Goal: Task Accomplishment & Management: Manage account settings

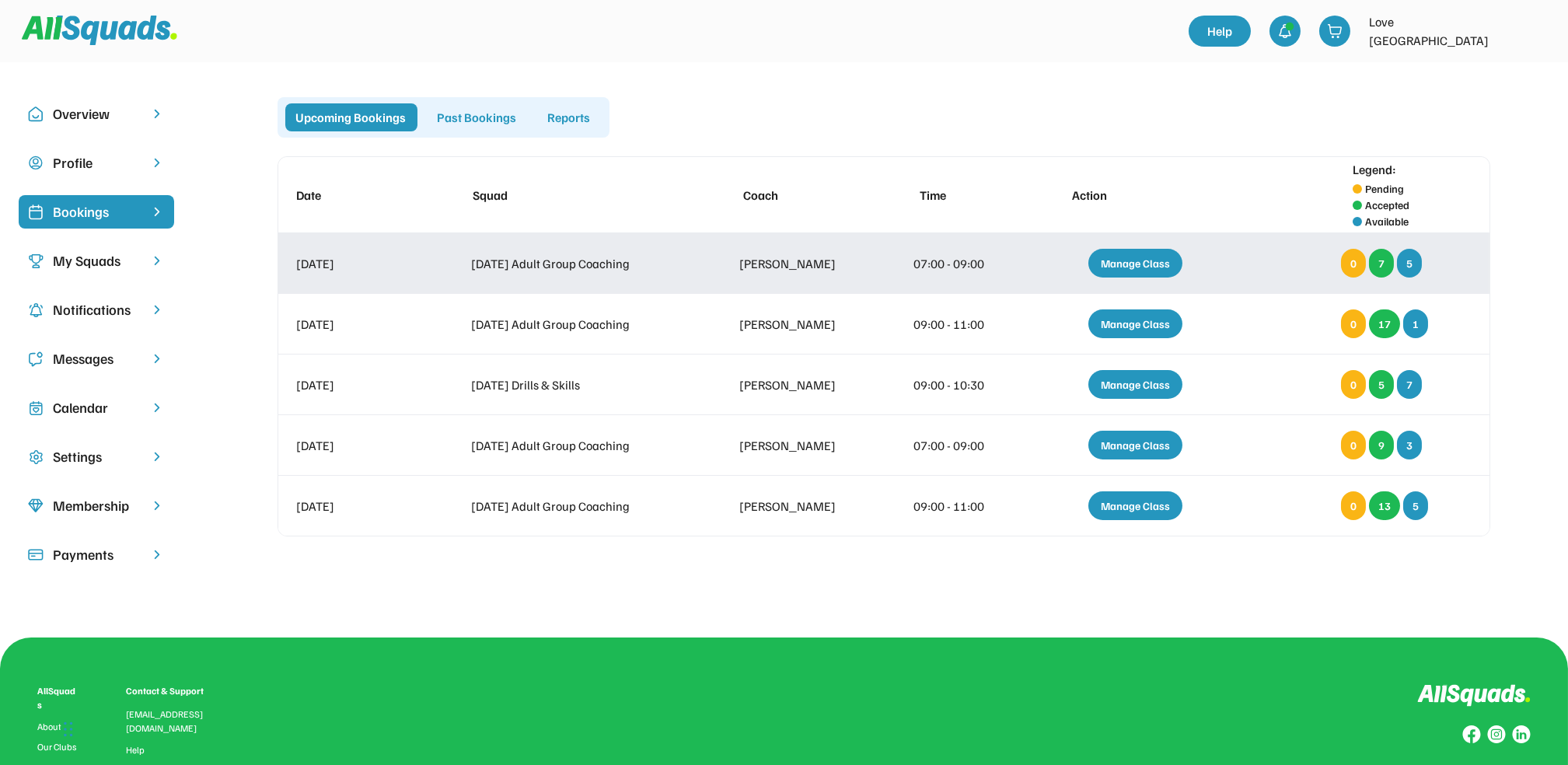
click at [1121, 262] on div "Manage Class" at bounding box center [1135, 263] width 94 height 29
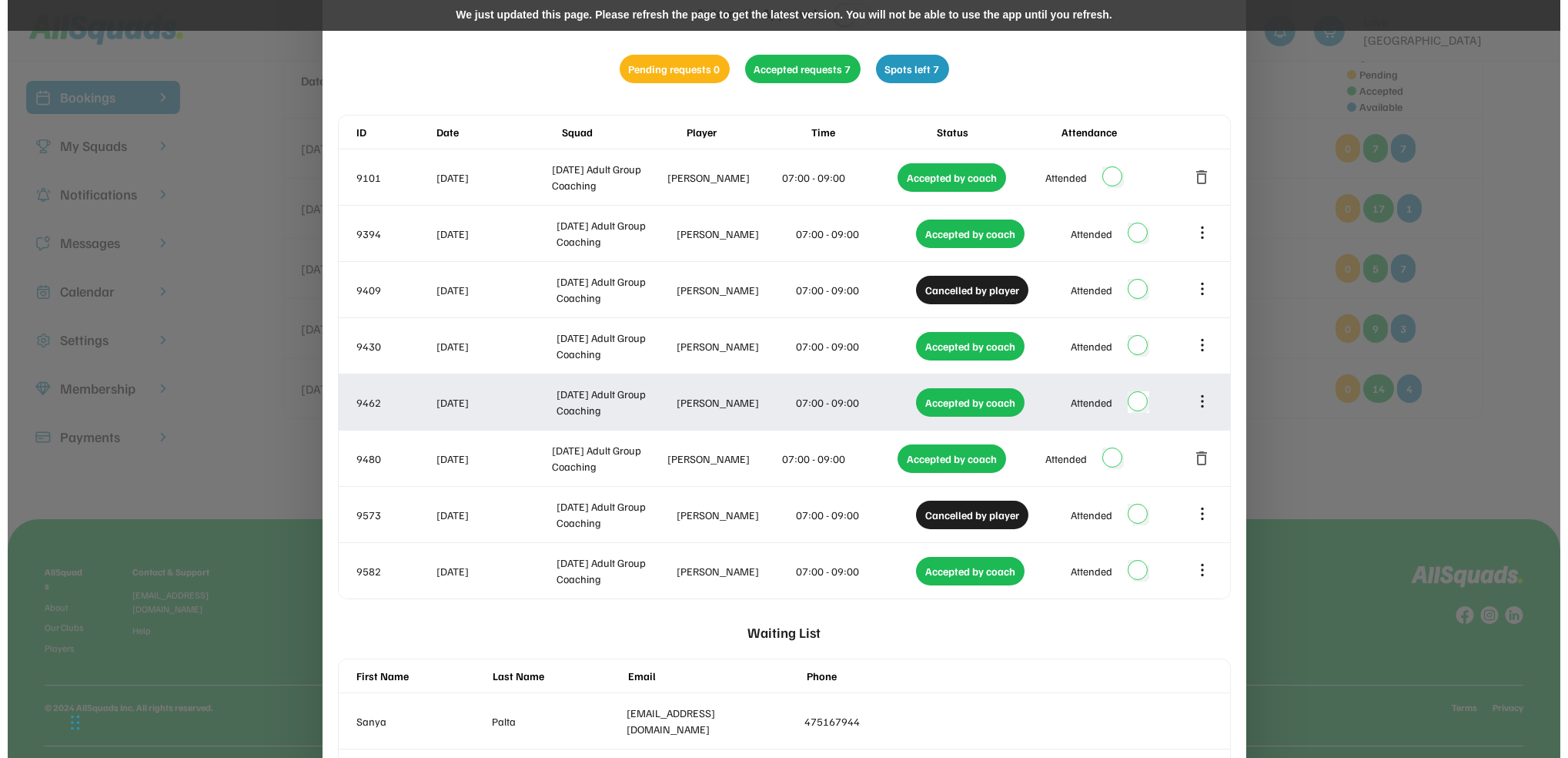
scroll to position [237, 0]
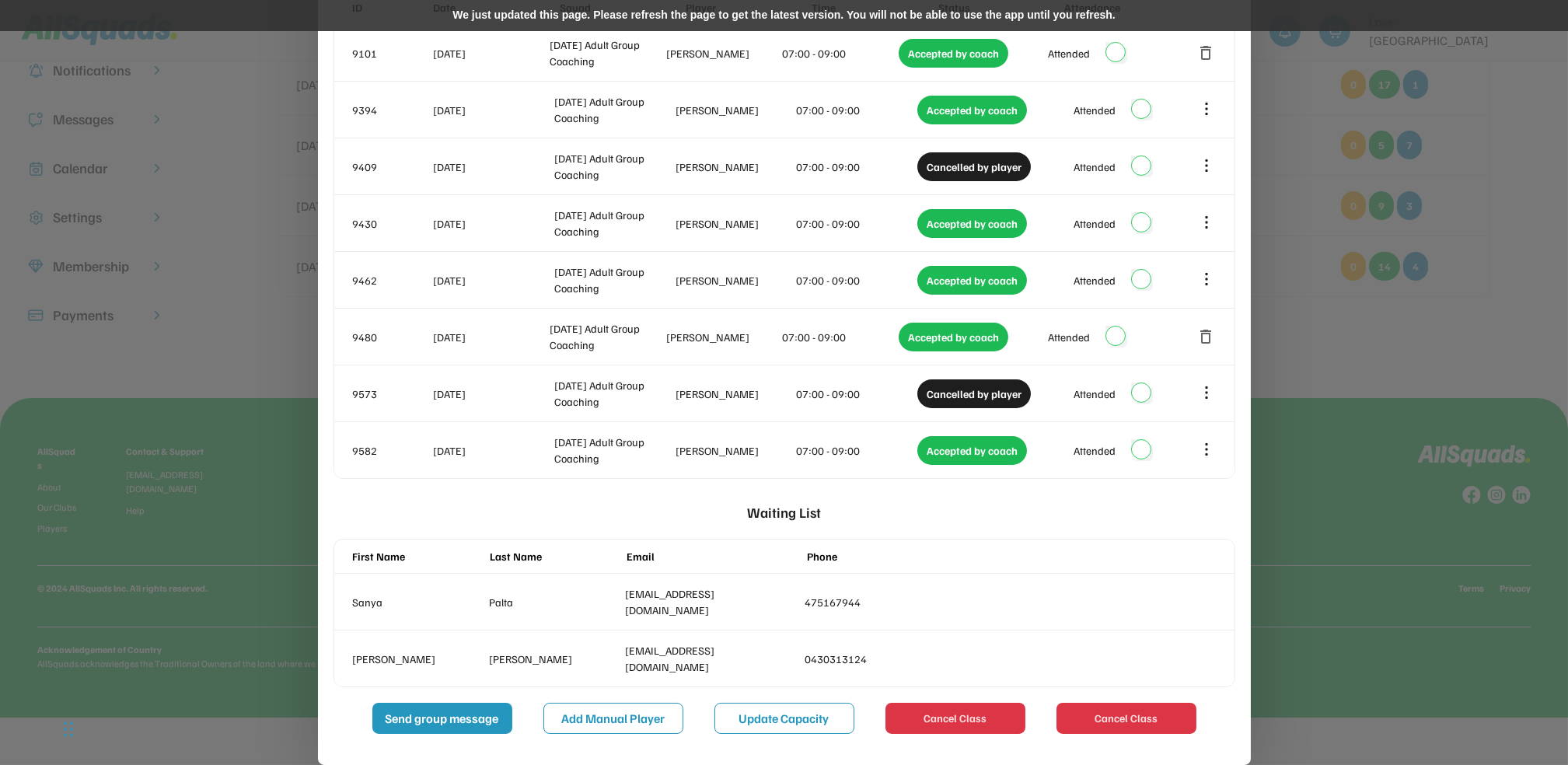
click at [785, 704] on button "Update Capacity" at bounding box center [784, 718] width 140 height 31
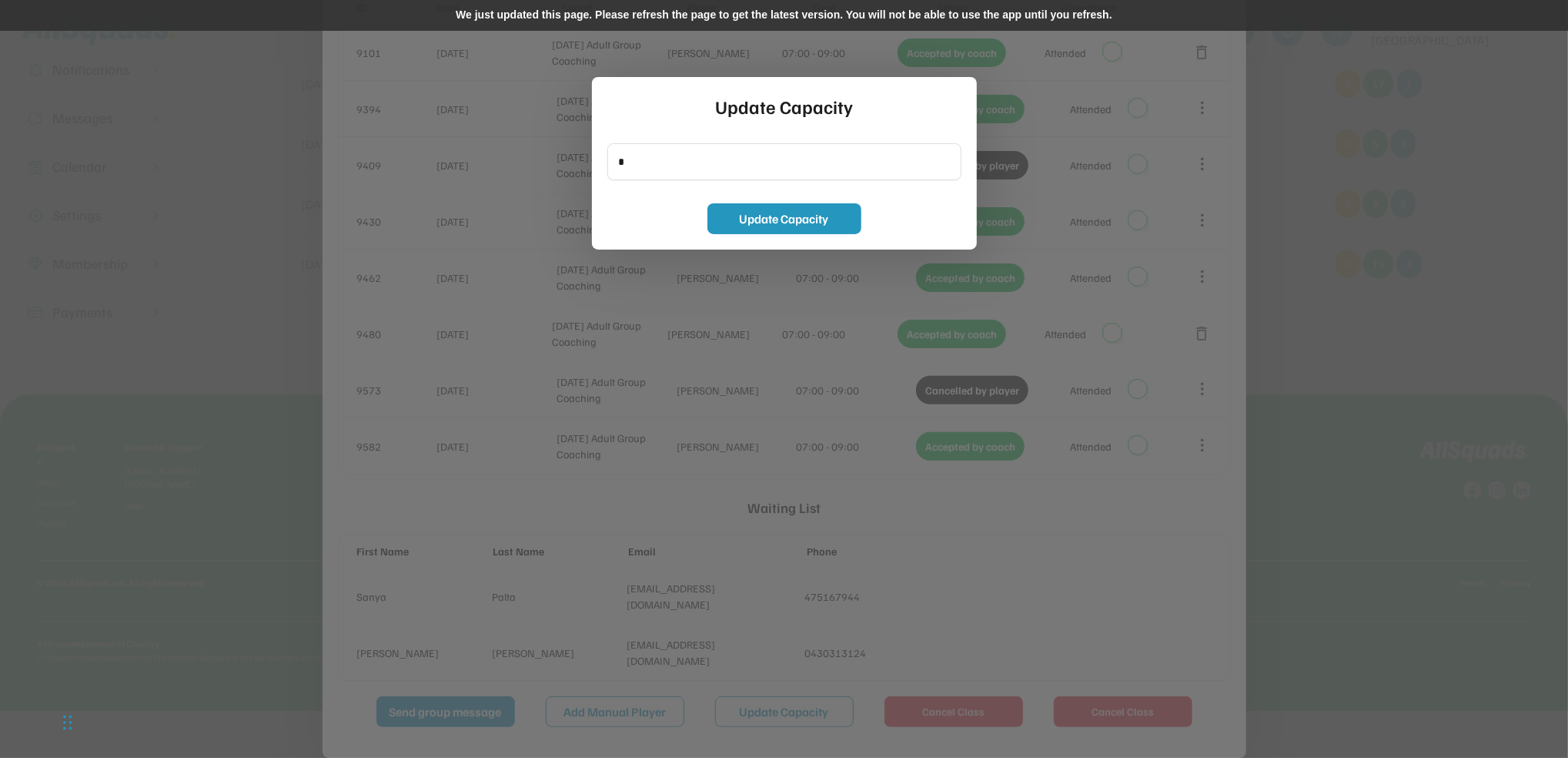
click at [675, 169] on input "input" at bounding box center [785, 161] width 354 height 37
click at [772, 225] on button "Update Capacity" at bounding box center [784, 218] width 154 height 30
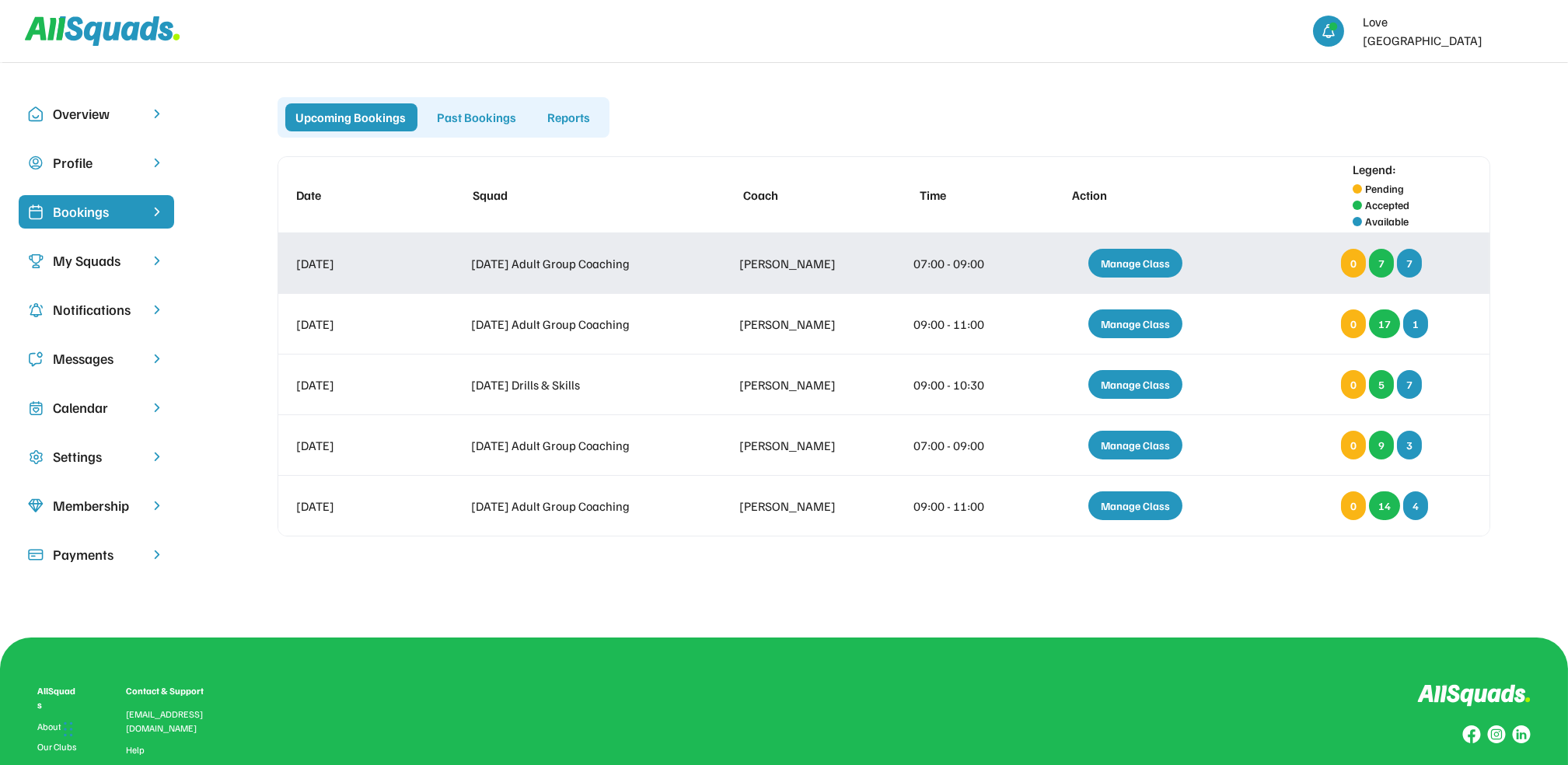
click at [1120, 264] on div "Manage Class" at bounding box center [1135, 263] width 94 height 29
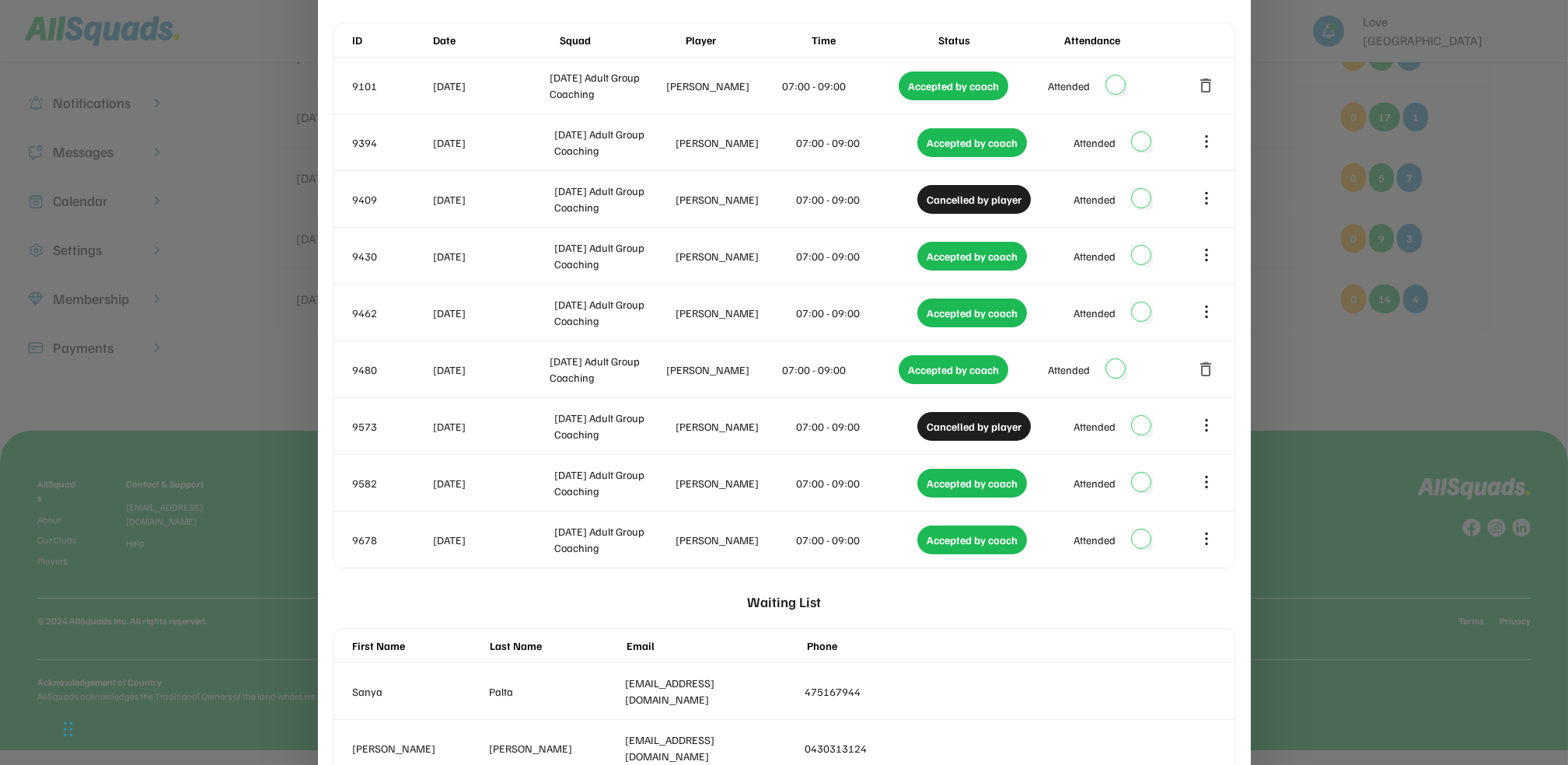
scroll to position [299, 0]
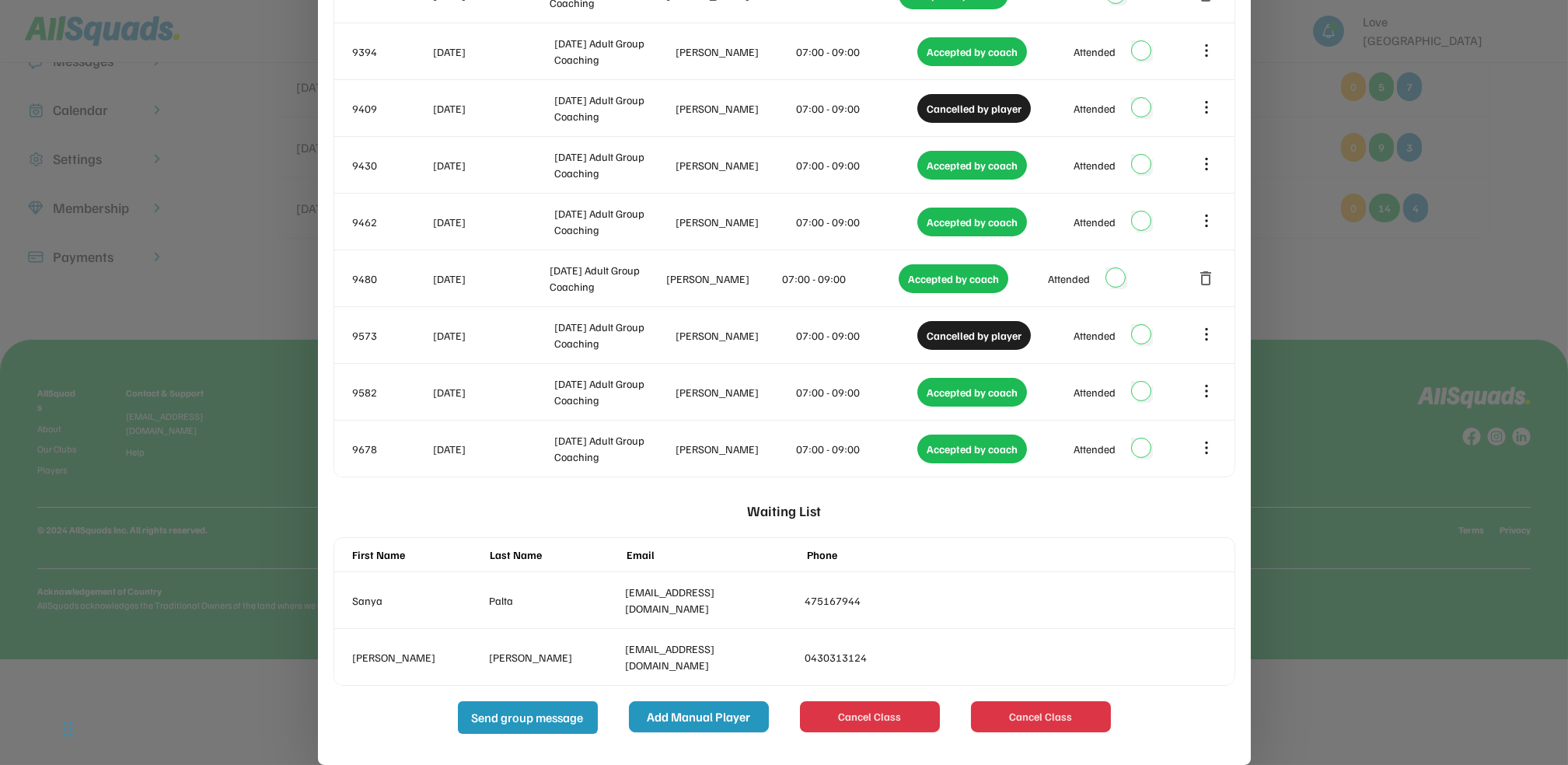
click at [703, 722] on button "Add Manual Player" at bounding box center [699, 716] width 140 height 31
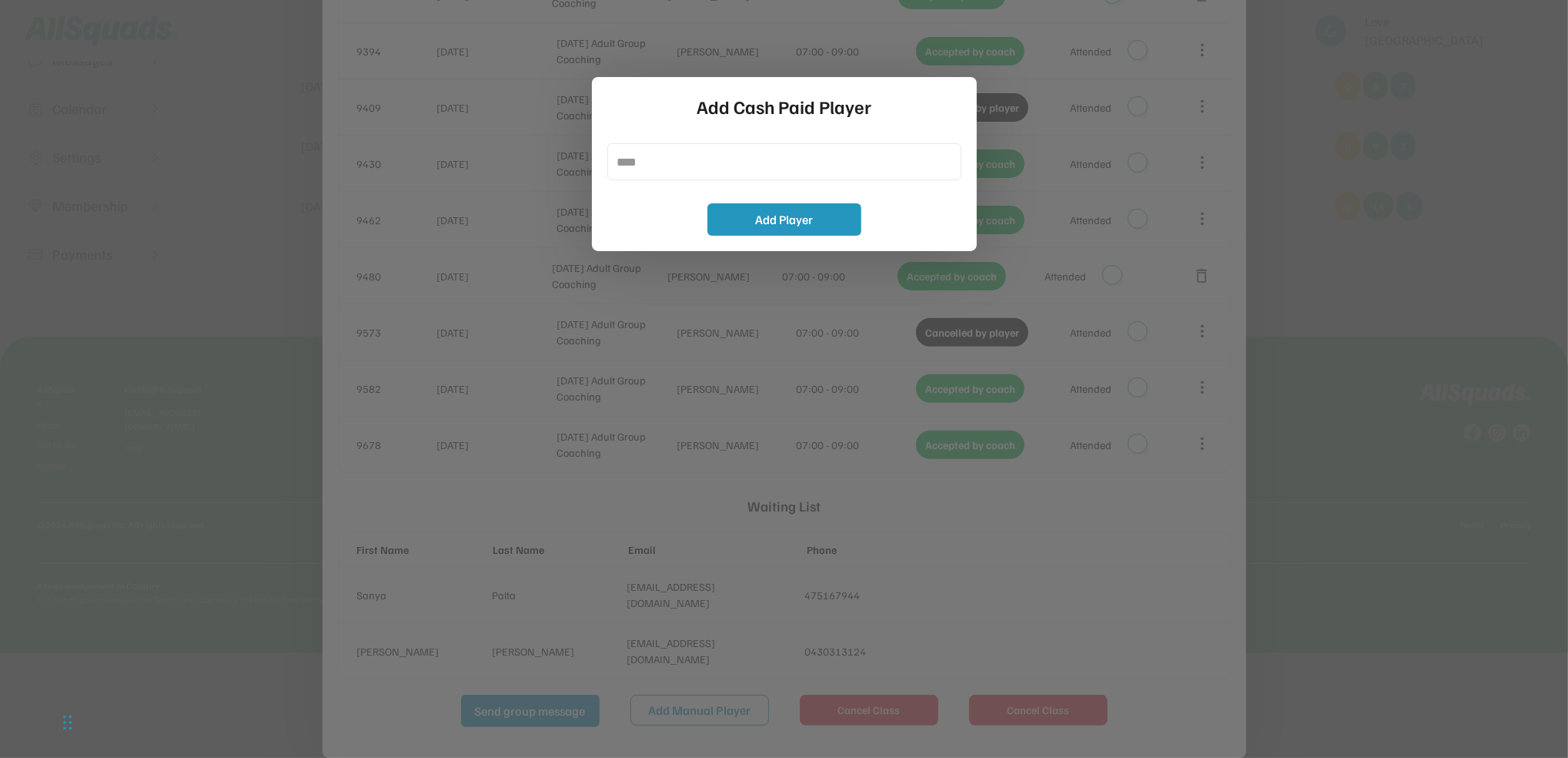
click at [1289, 237] on div at bounding box center [784, 379] width 1568 height 758
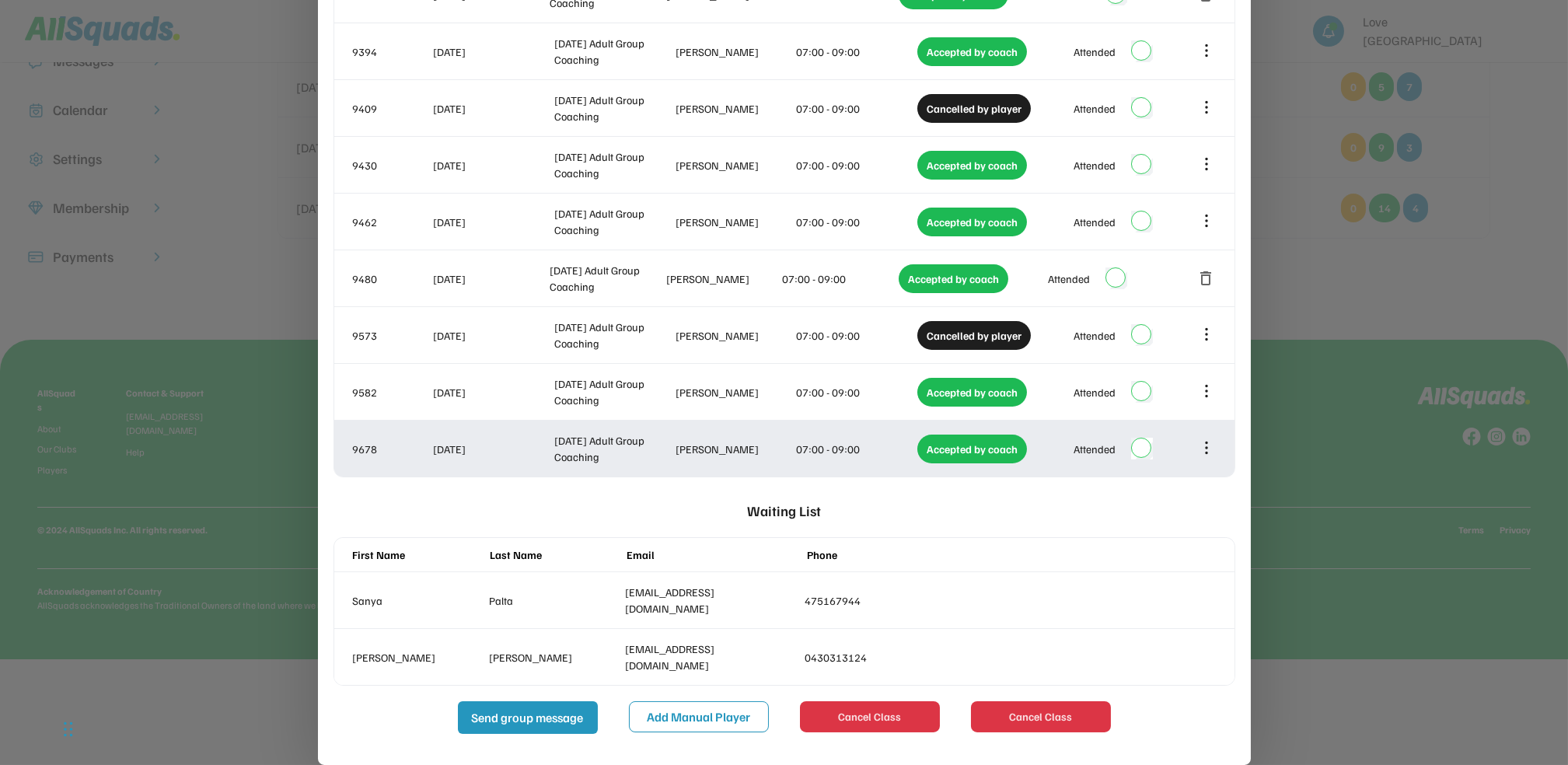
scroll to position [0, 0]
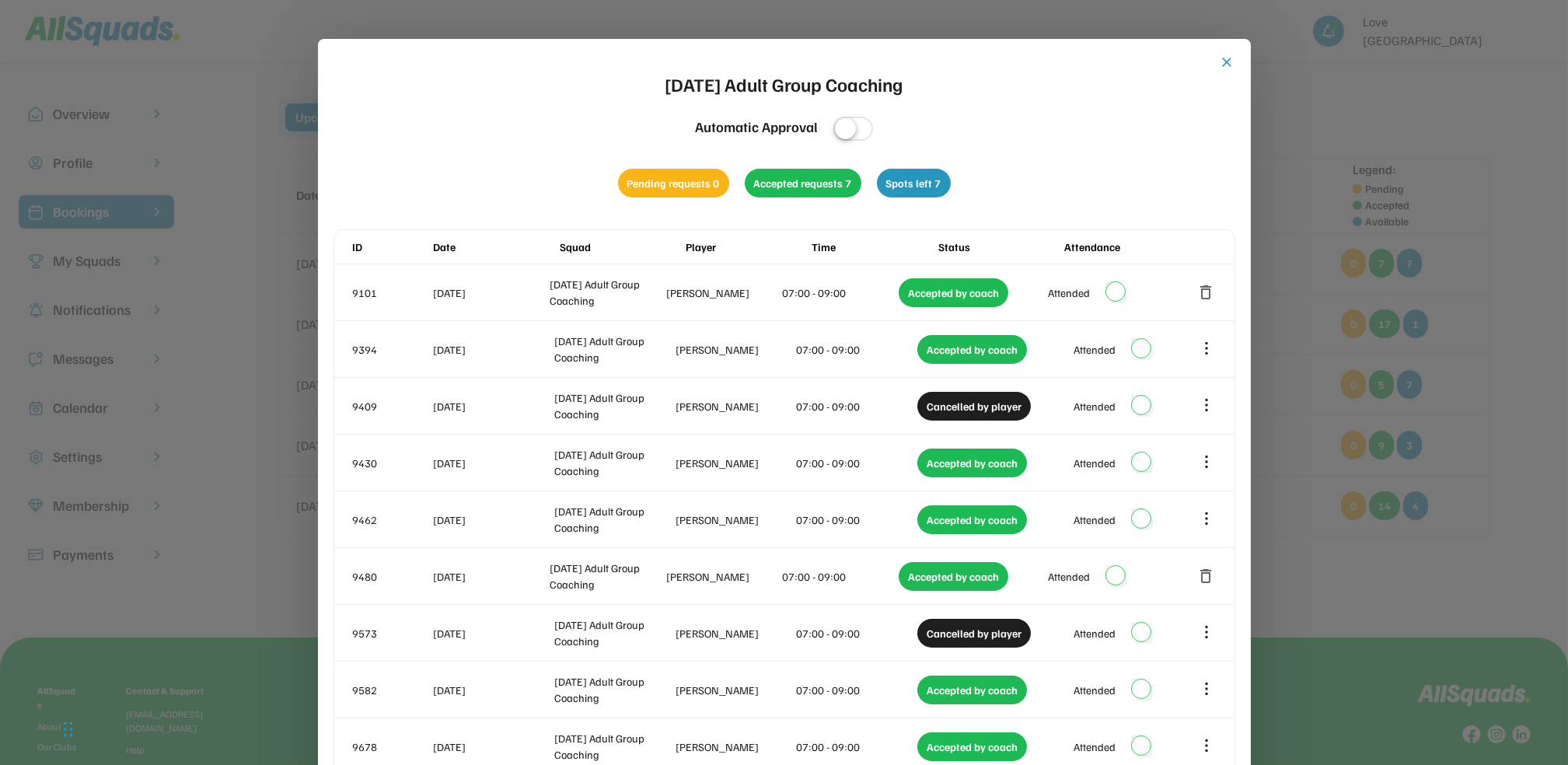
click at [1228, 59] on button "close" at bounding box center [1228, 62] width 16 height 16
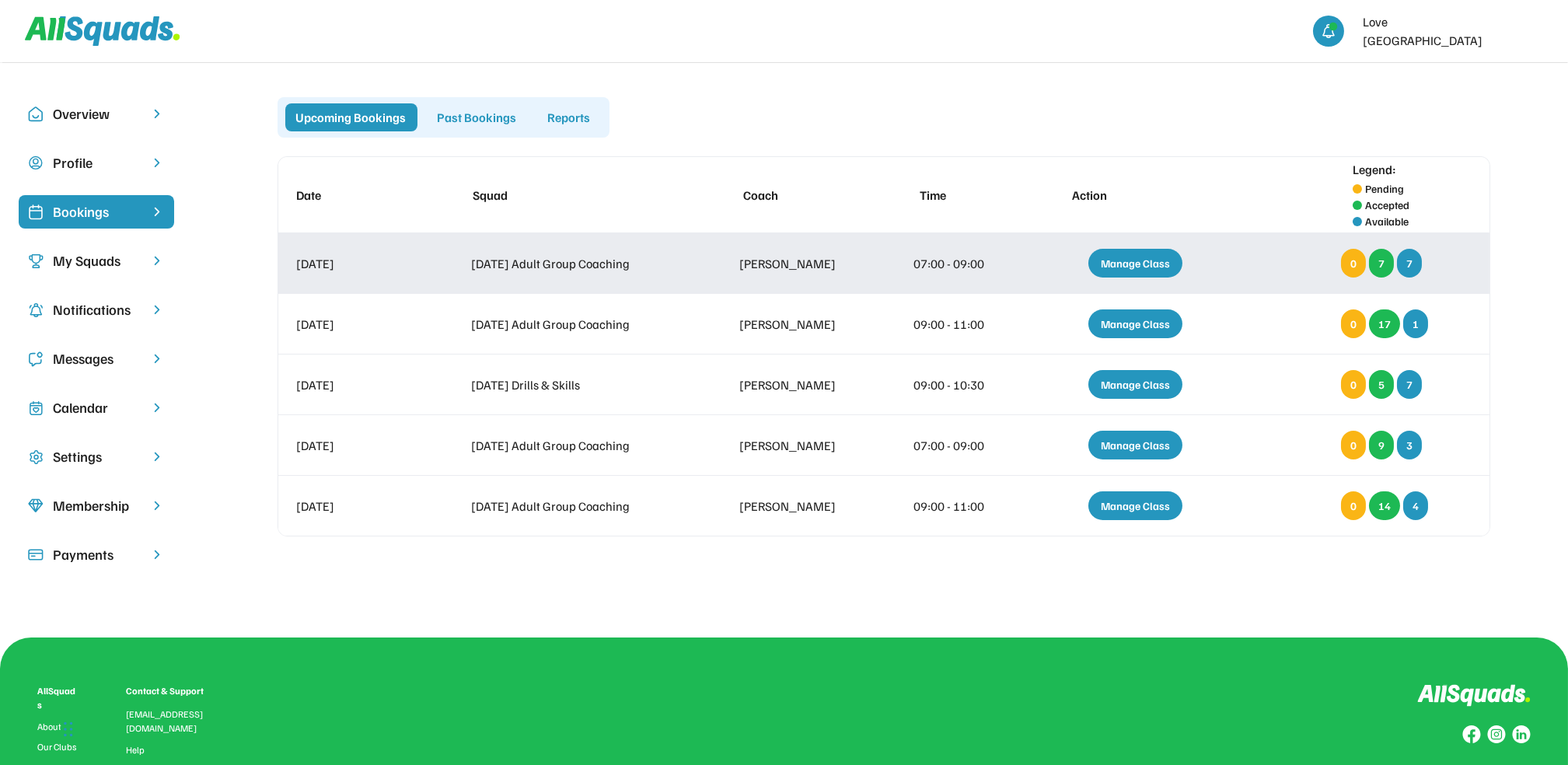
click at [1165, 258] on div "Manage Class" at bounding box center [1135, 263] width 94 height 29
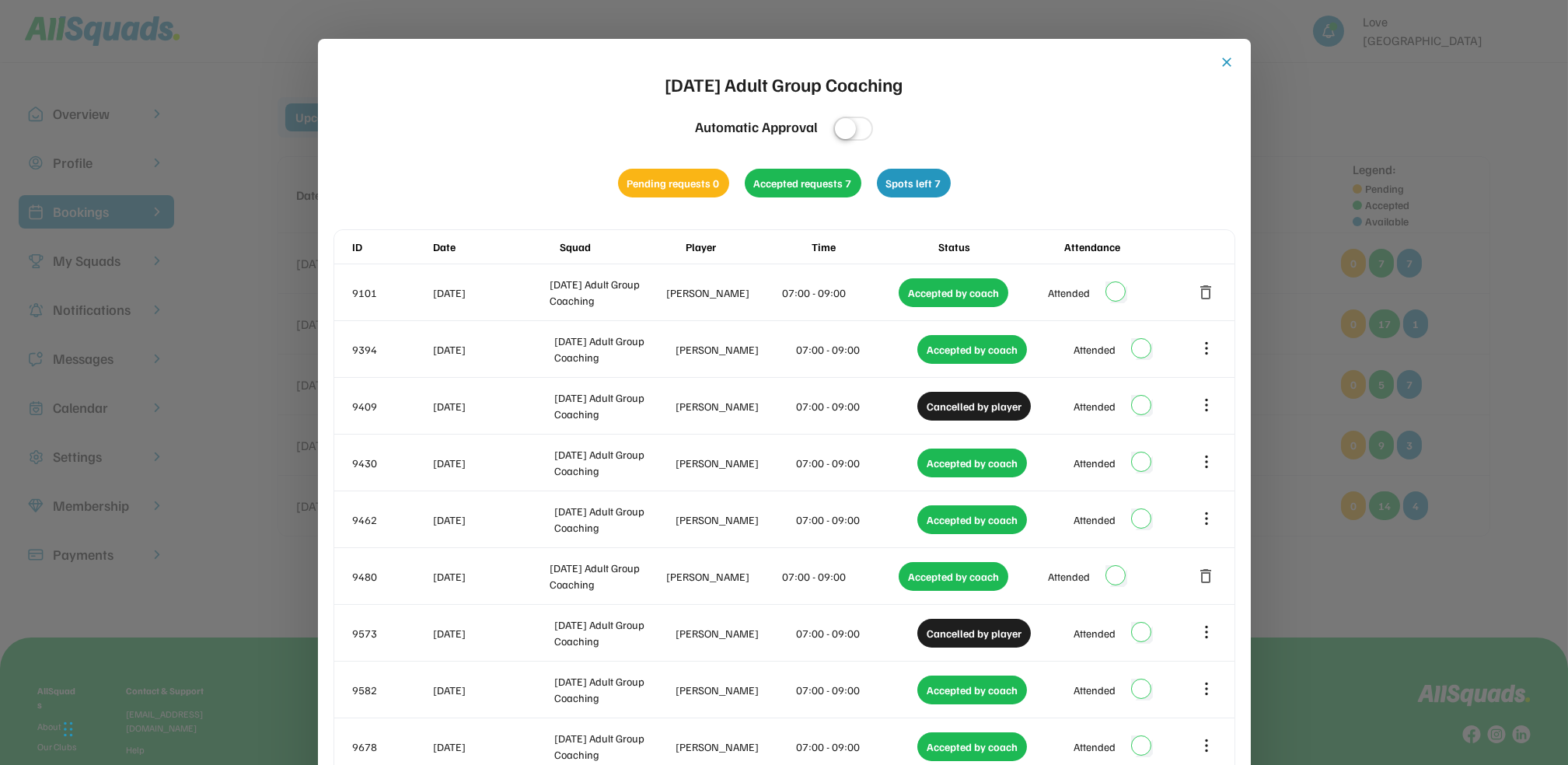
click at [1230, 57] on button "close" at bounding box center [1228, 62] width 16 height 16
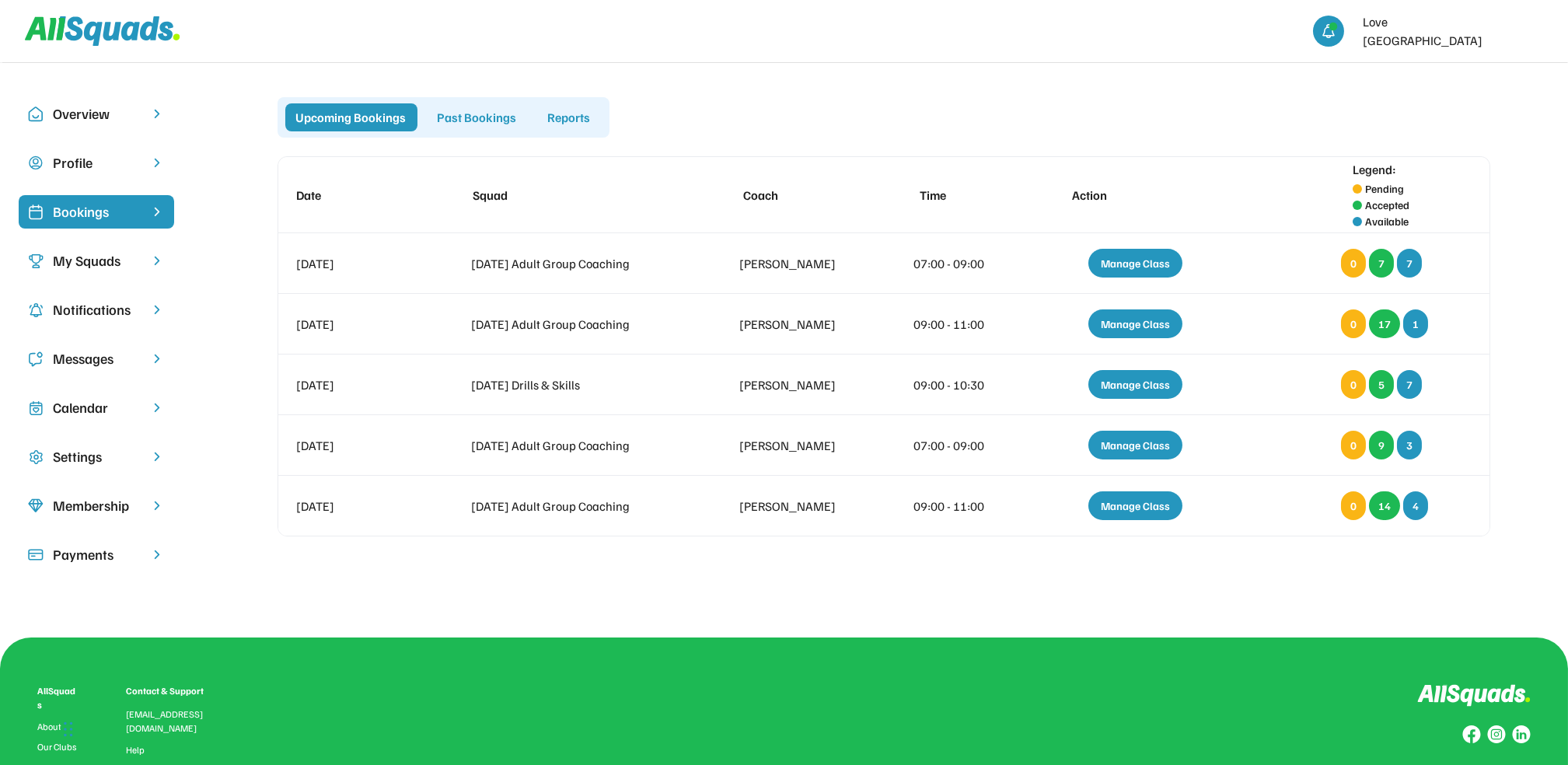
click at [96, 414] on div "Calendar" at bounding box center [96, 407] width 87 height 21
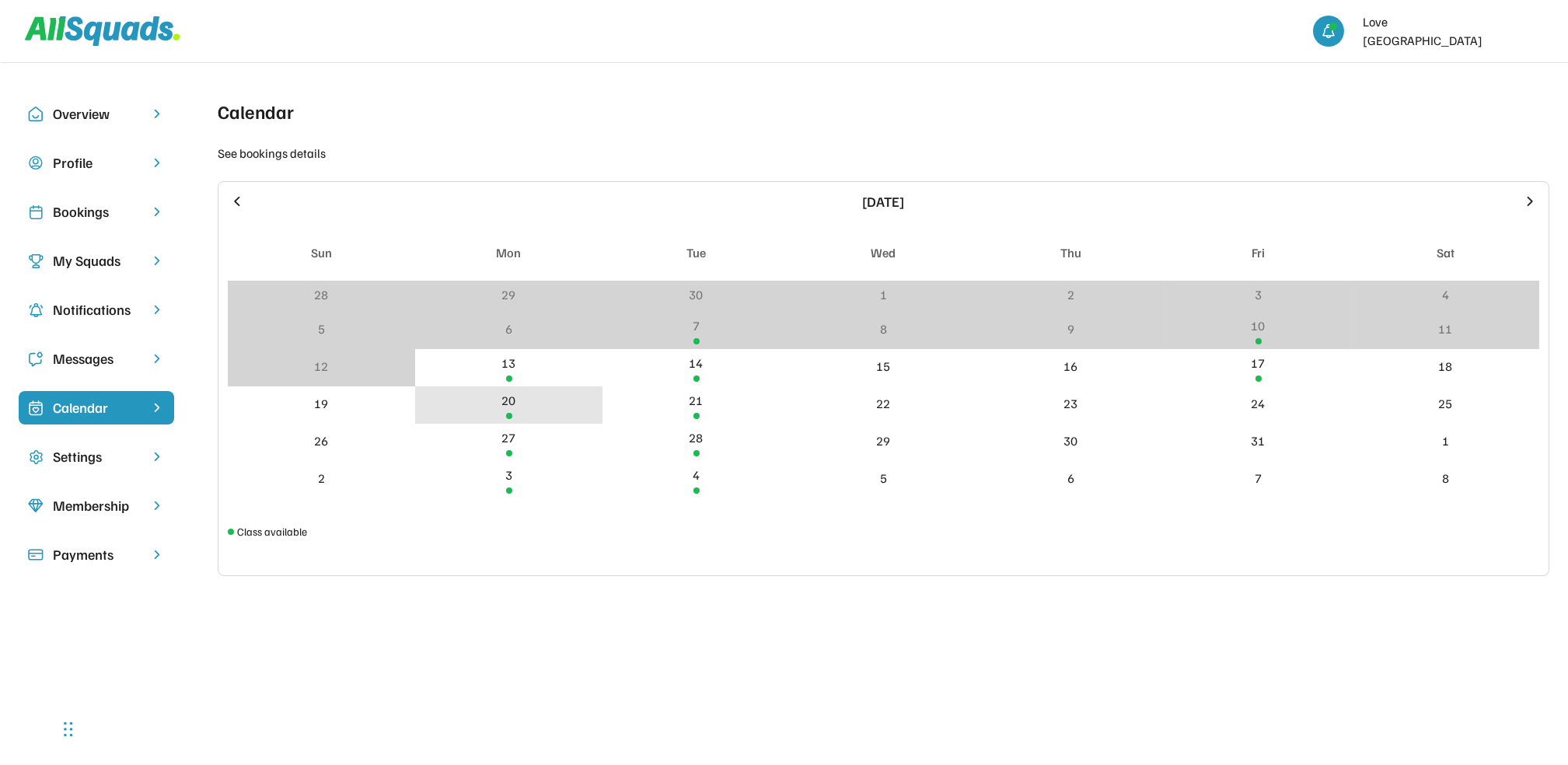
click at [505, 402] on div "20" at bounding box center [509, 400] width 14 height 18
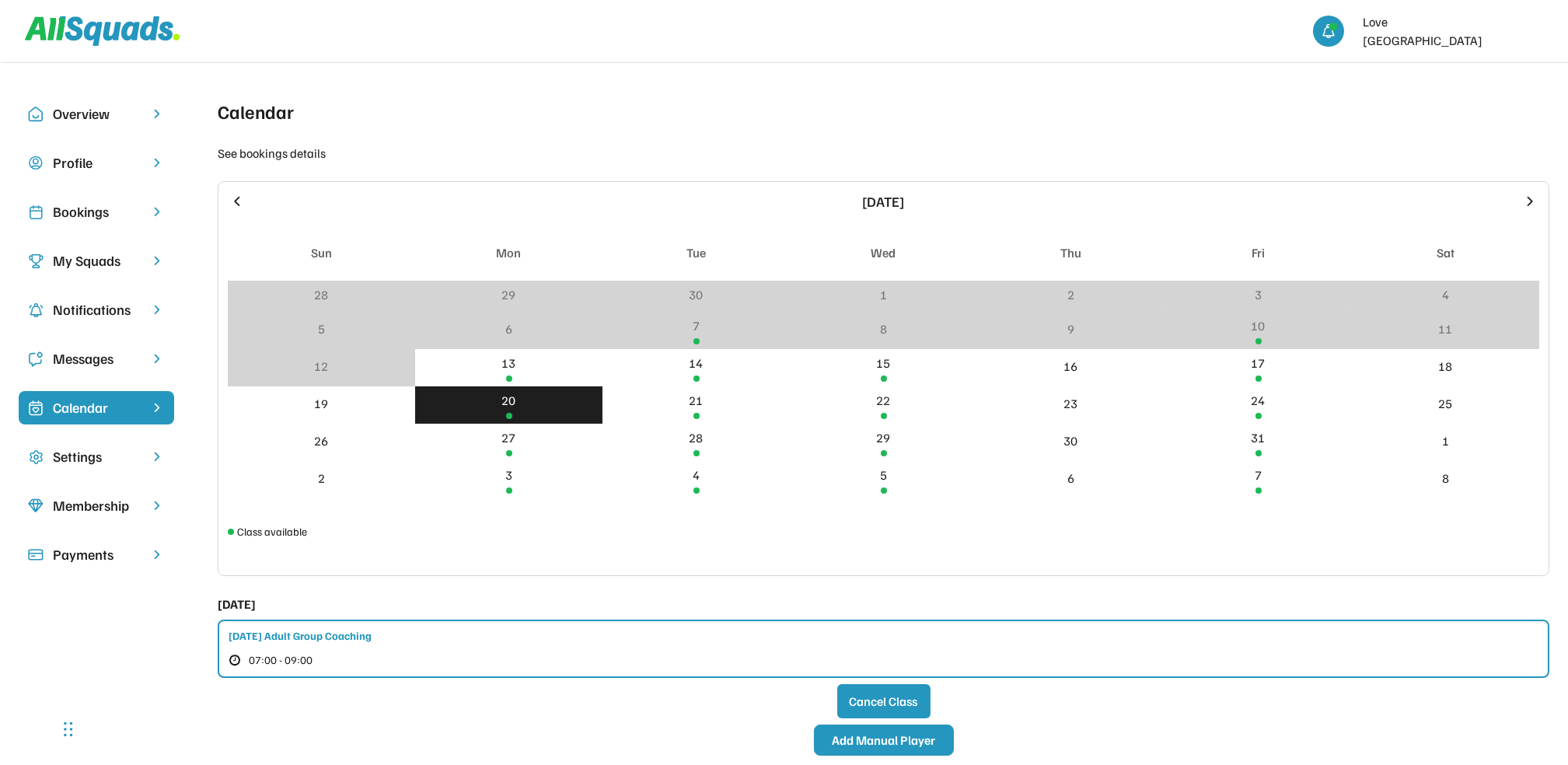
click at [861, 733] on button "Add Manual Player" at bounding box center [884, 739] width 140 height 31
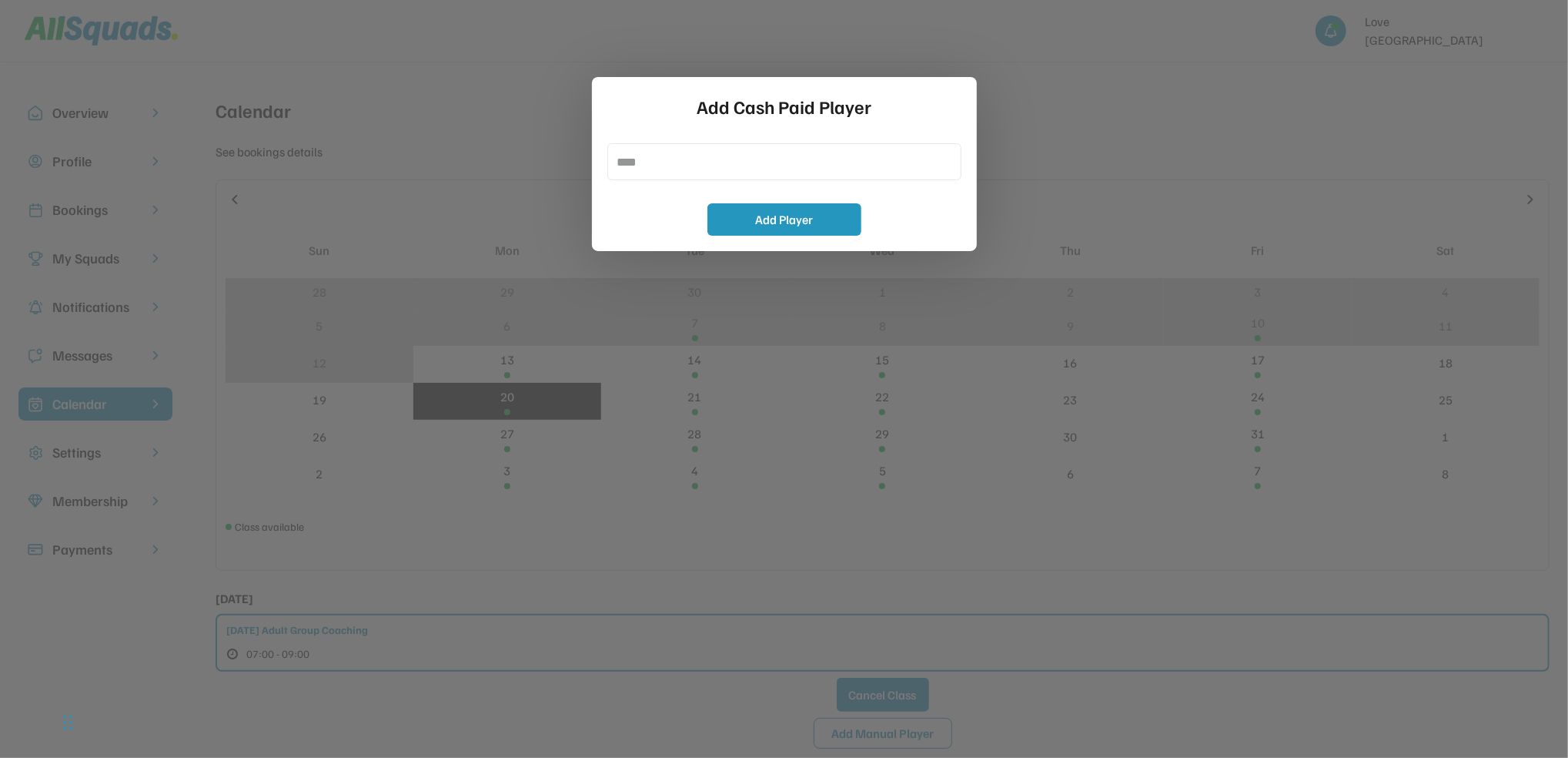
click at [633, 159] on input "input" at bounding box center [785, 161] width 354 height 37
type input "**********"
click at [782, 218] on button "Add Player" at bounding box center [784, 219] width 154 height 32
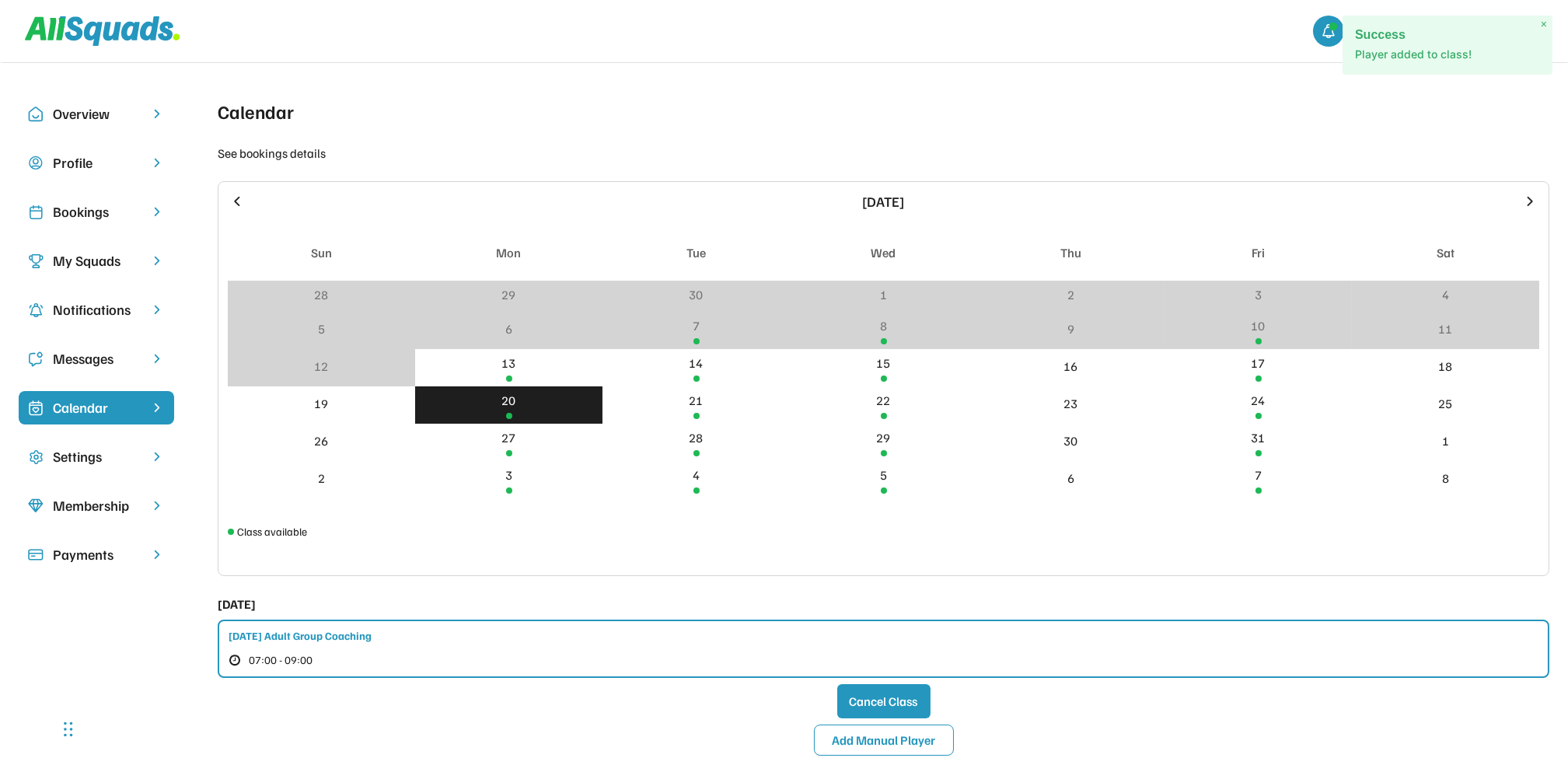
click at [83, 220] on div "Bookings" at bounding box center [96, 211] width 87 height 21
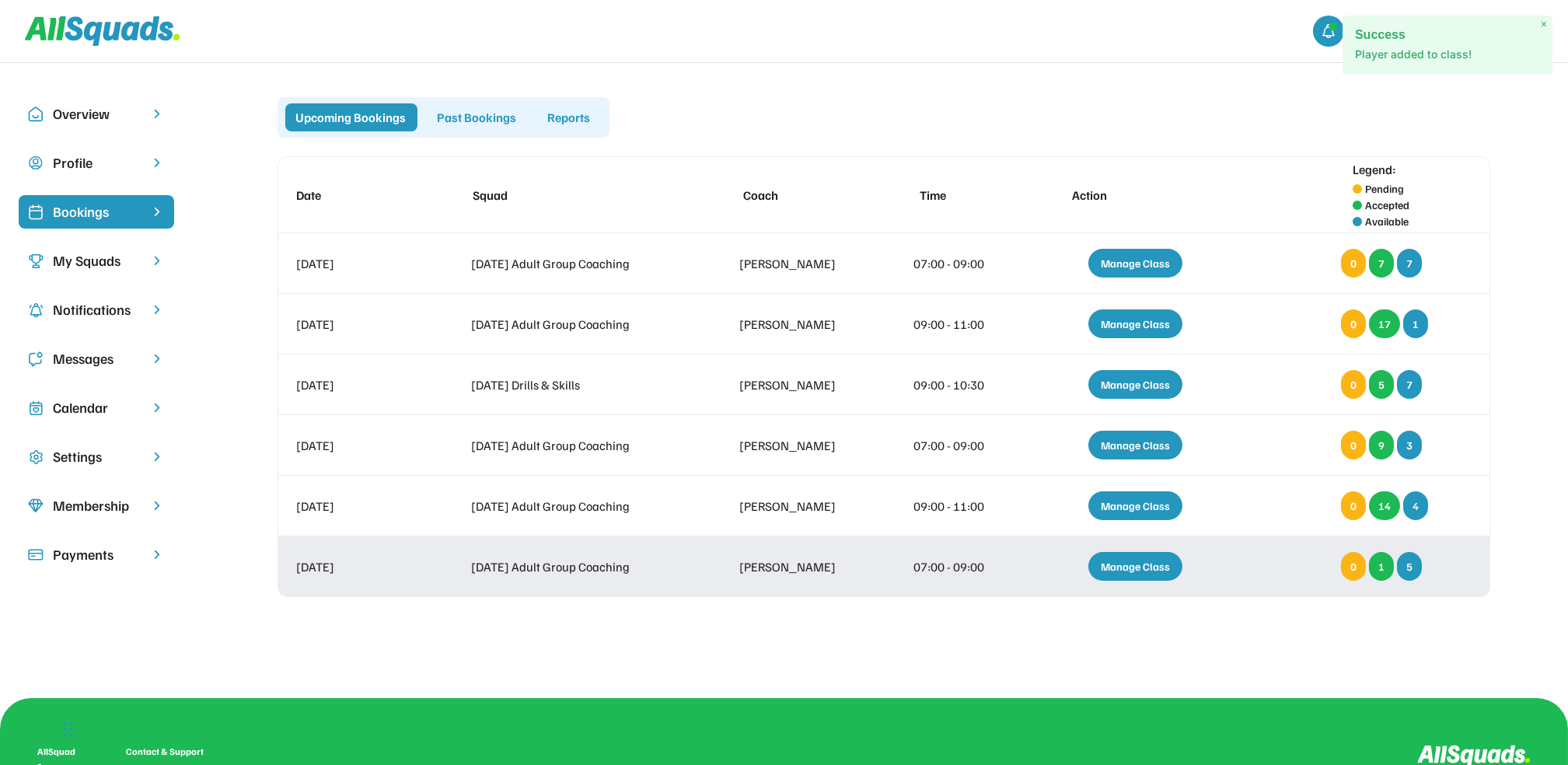
click at [1154, 566] on div "Manage Class" at bounding box center [1135, 566] width 94 height 29
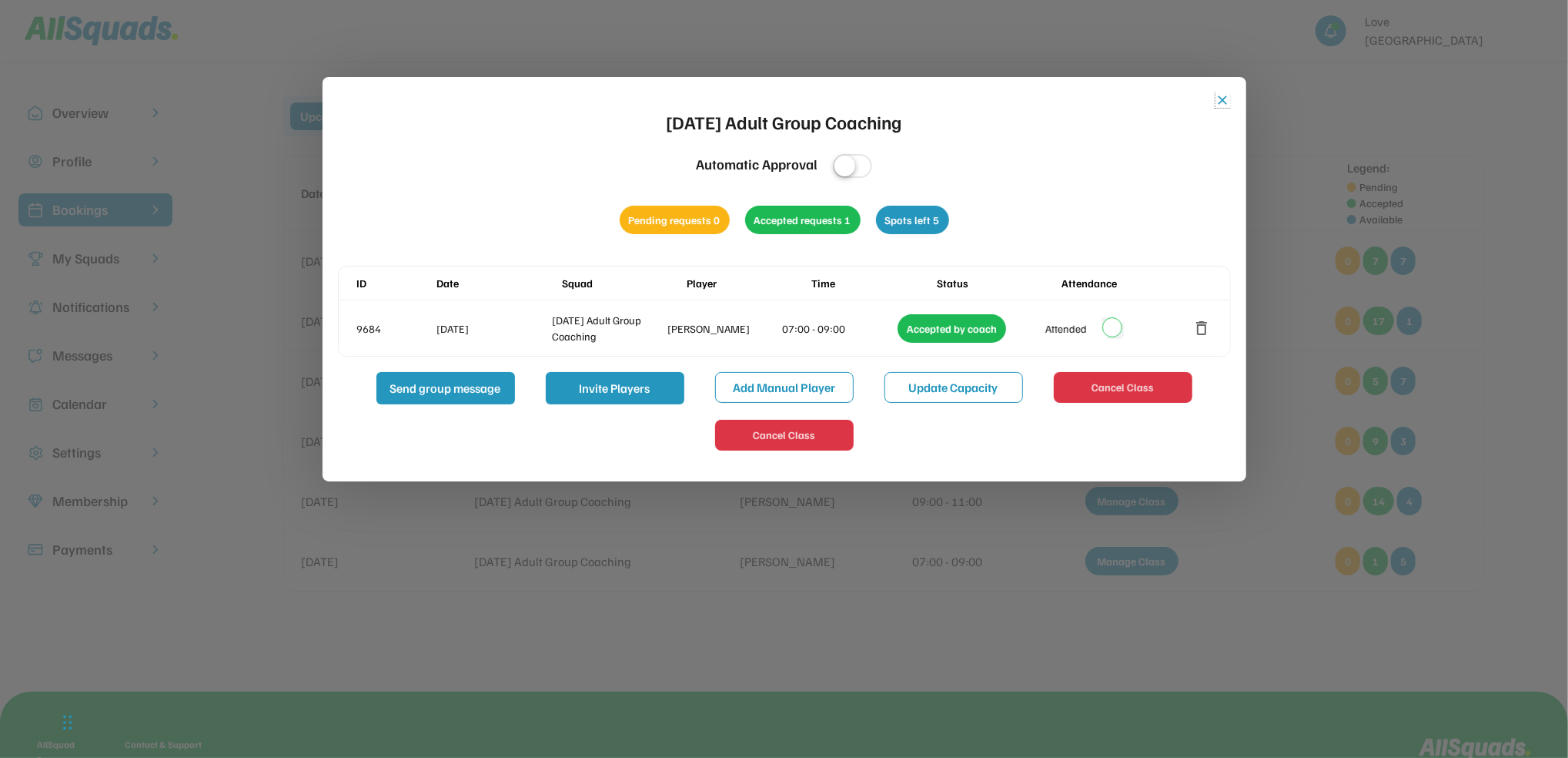
click at [1216, 101] on button "close" at bounding box center [1223, 100] width 16 height 16
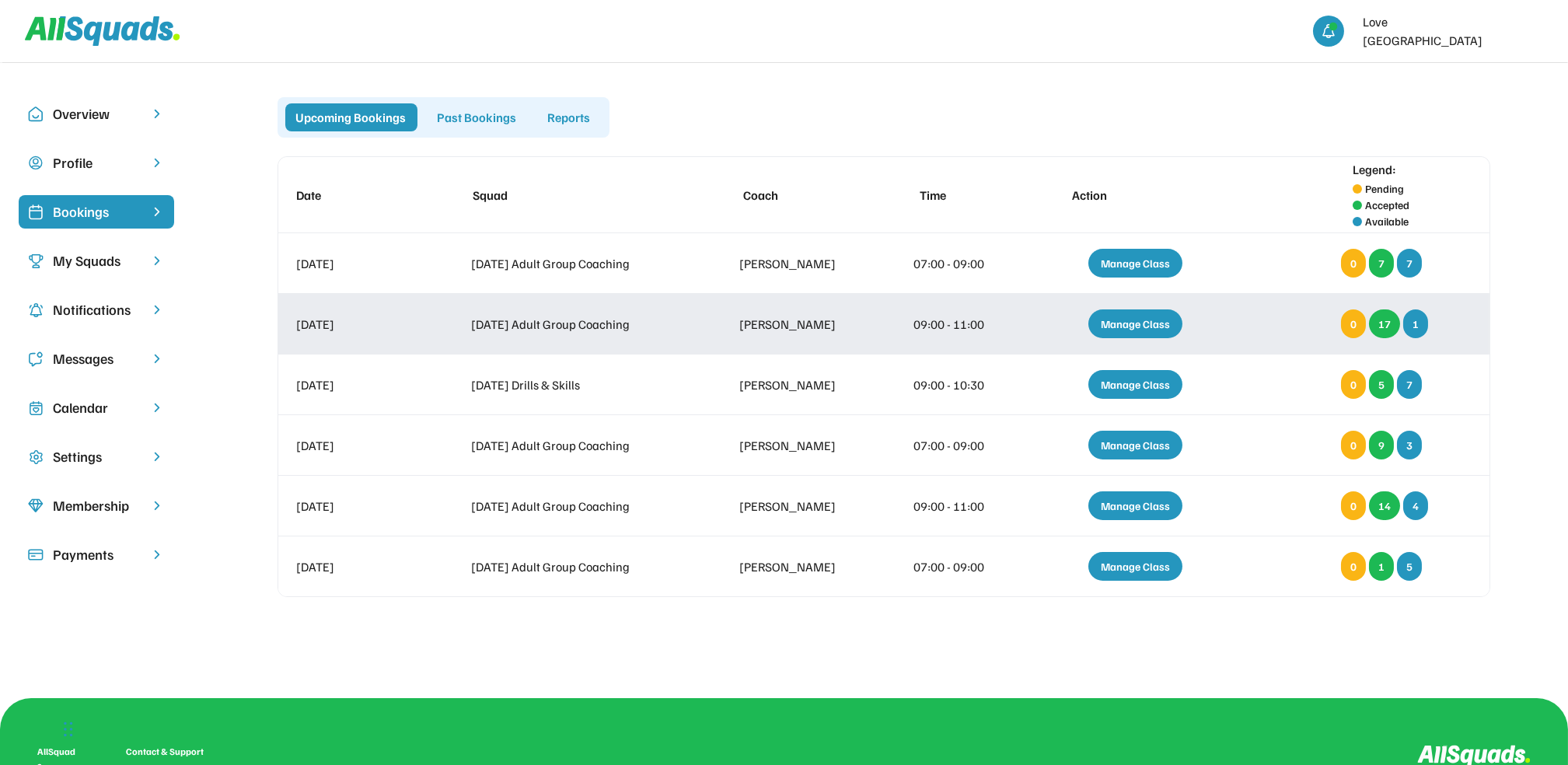
click at [1137, 319] on div "Manage Class" at bounding box center [1135, 323] width 94 height 29
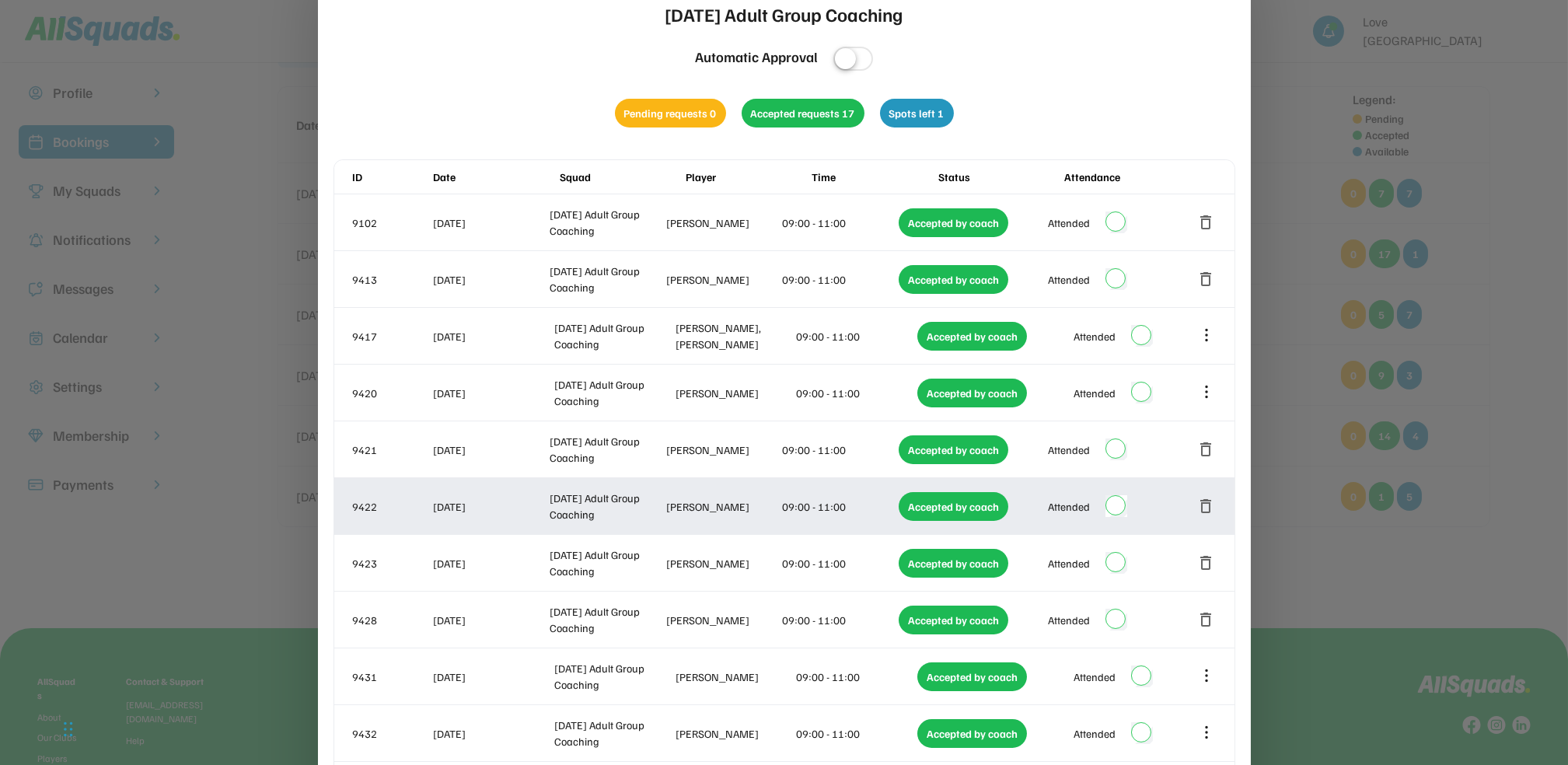
scroll to position [103, 0]
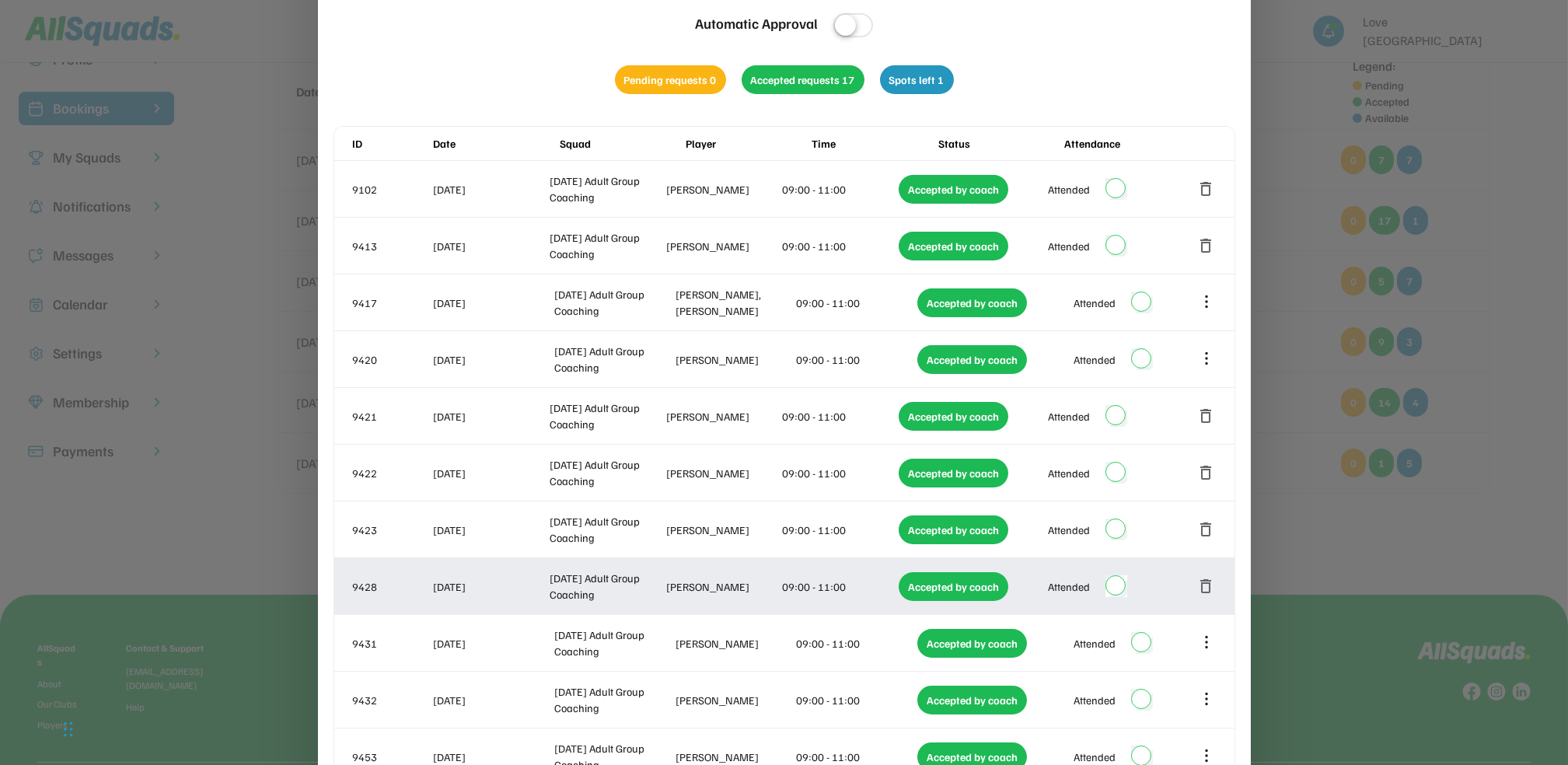
click at [1204, 585] on button "delete" at bounding box center [1207, 586] width 18 height 18
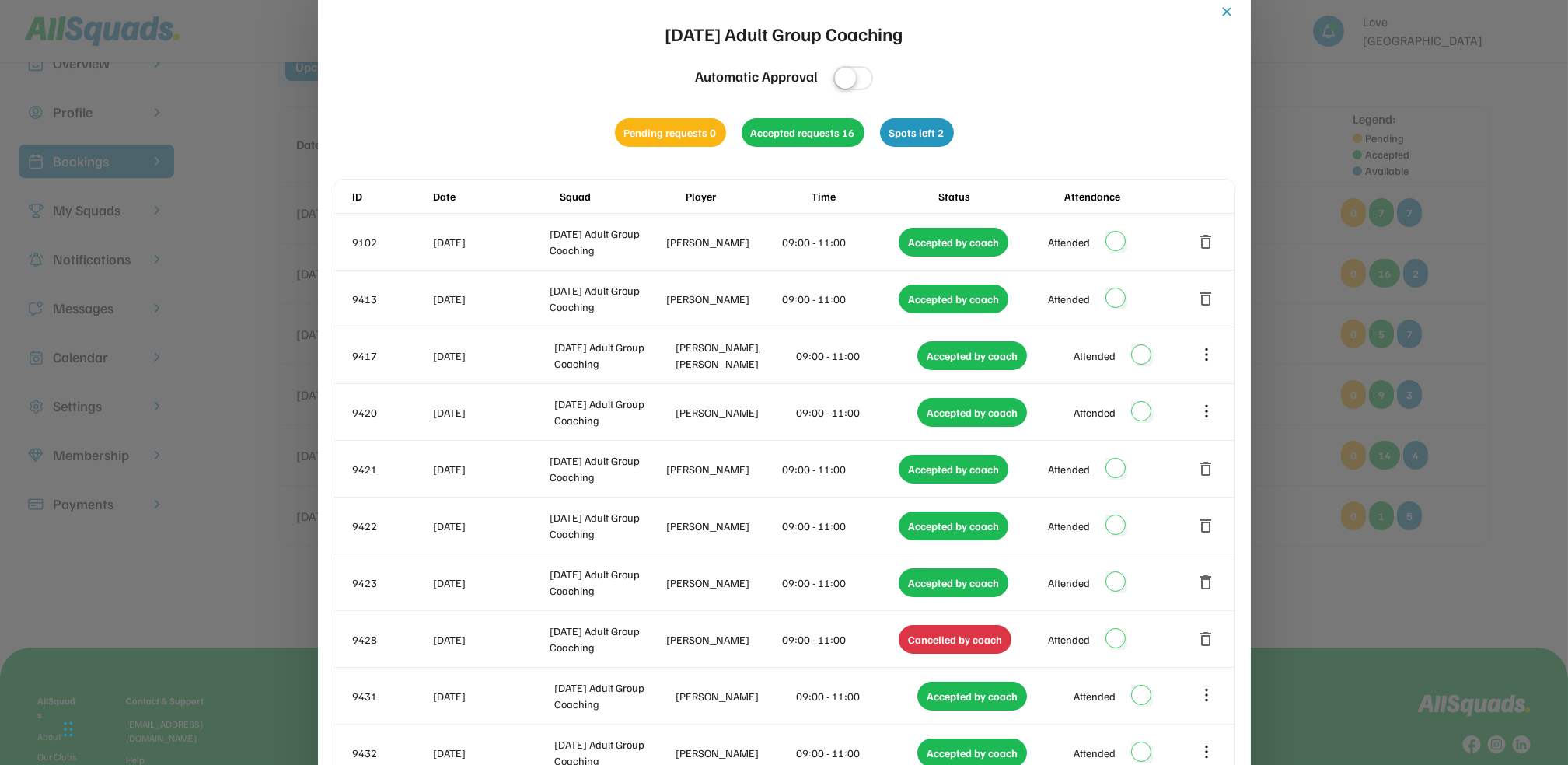
scroll to position [0, 0]
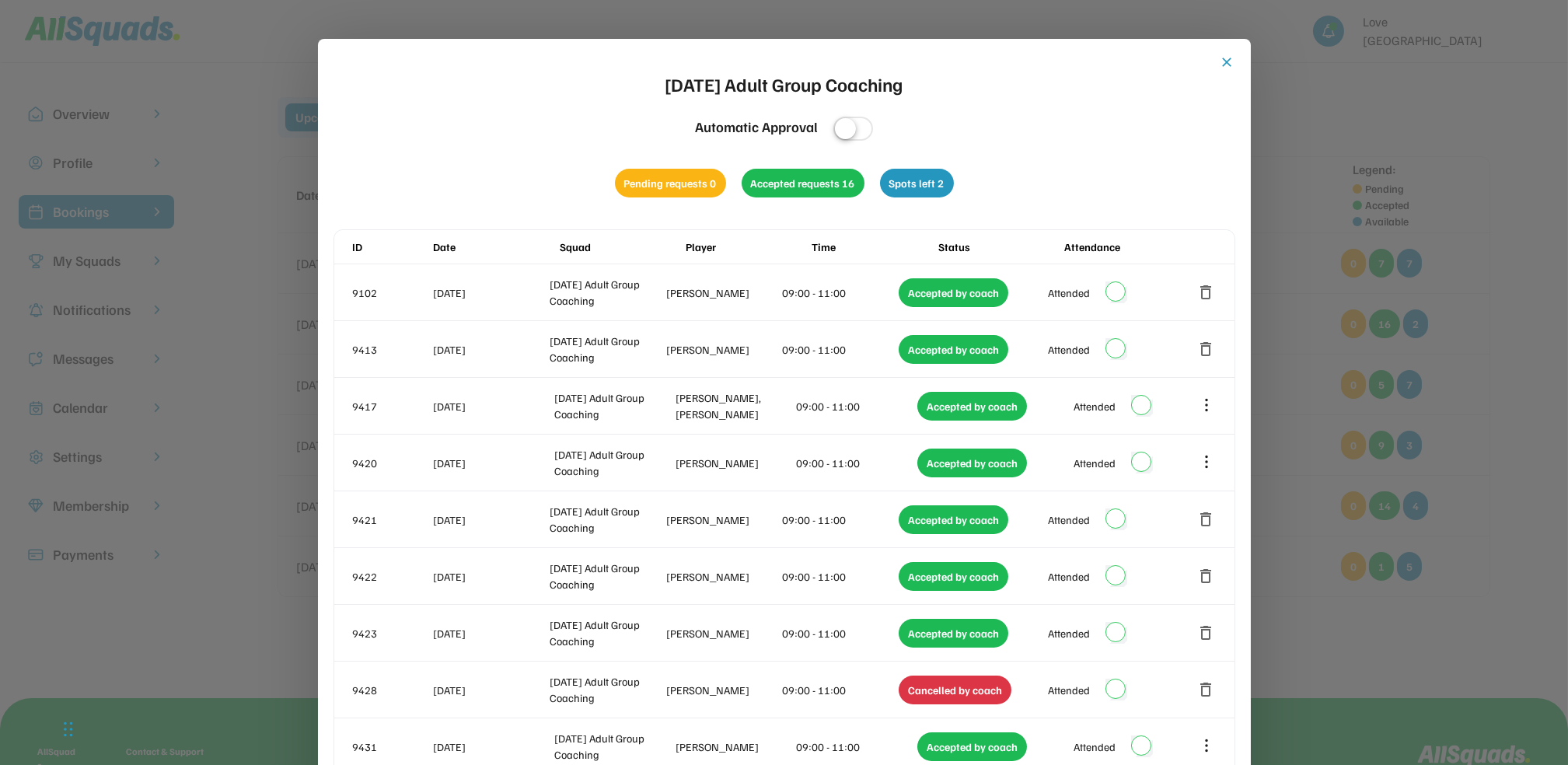
click at [1224, 62] on button "close" at bounding box center [1228, 62] width 16 height 16
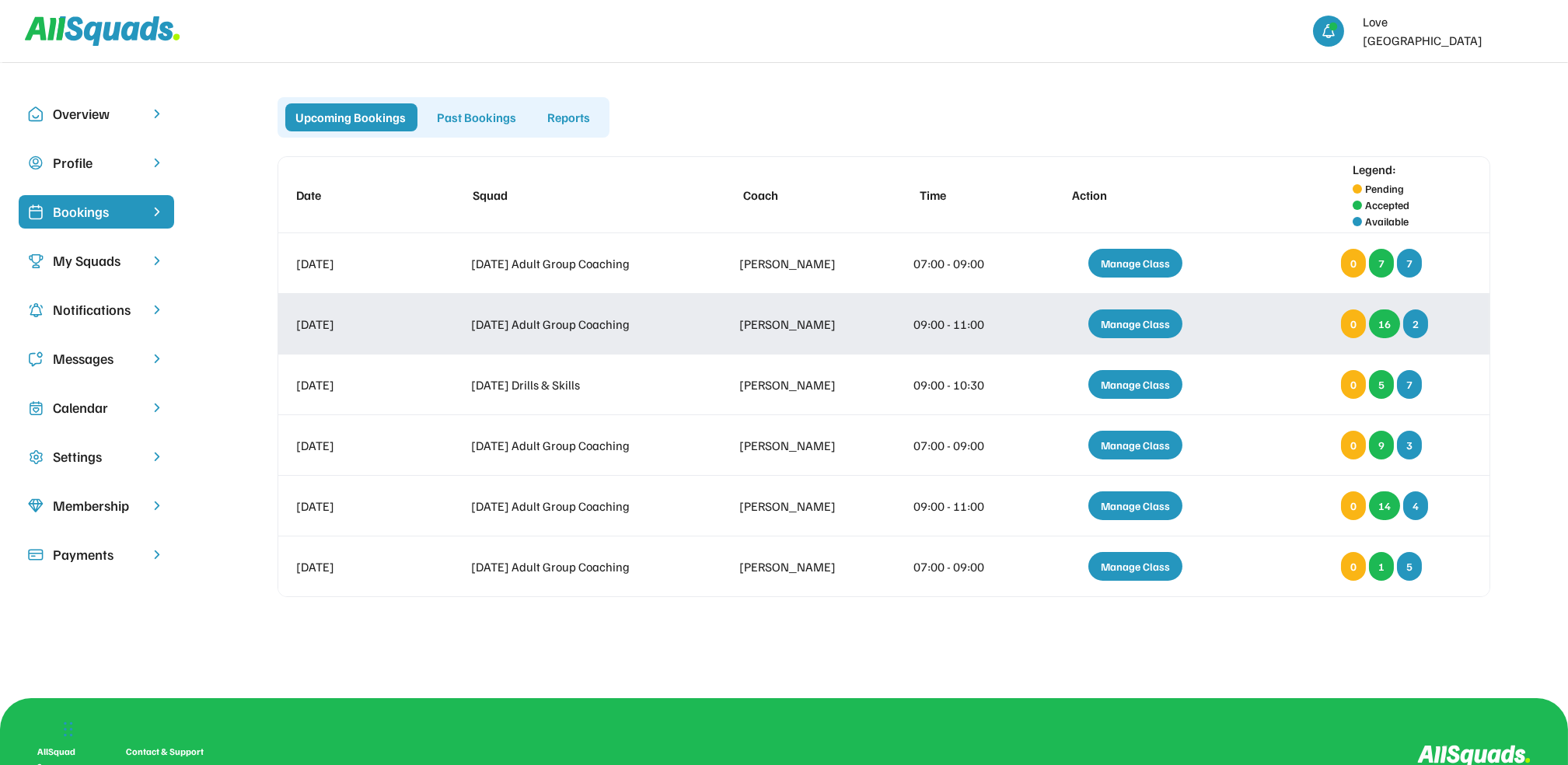
click at [1116, 322] on div "Manage Class" at bounding box center [1135, 323] width 94 height 29
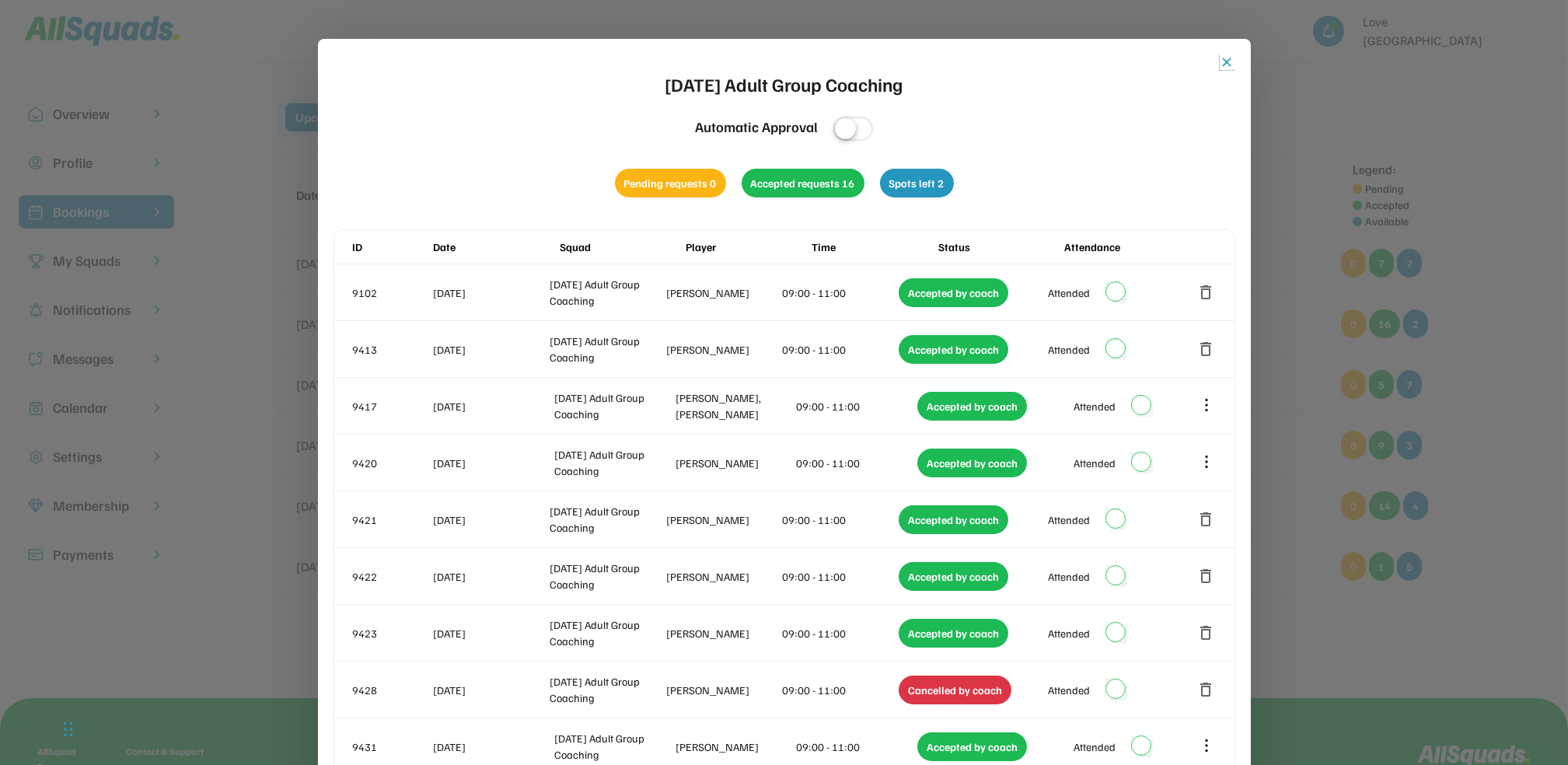
click at [1220, 60] on button "close" at bounding box center [1228, 62] width 16 height 16
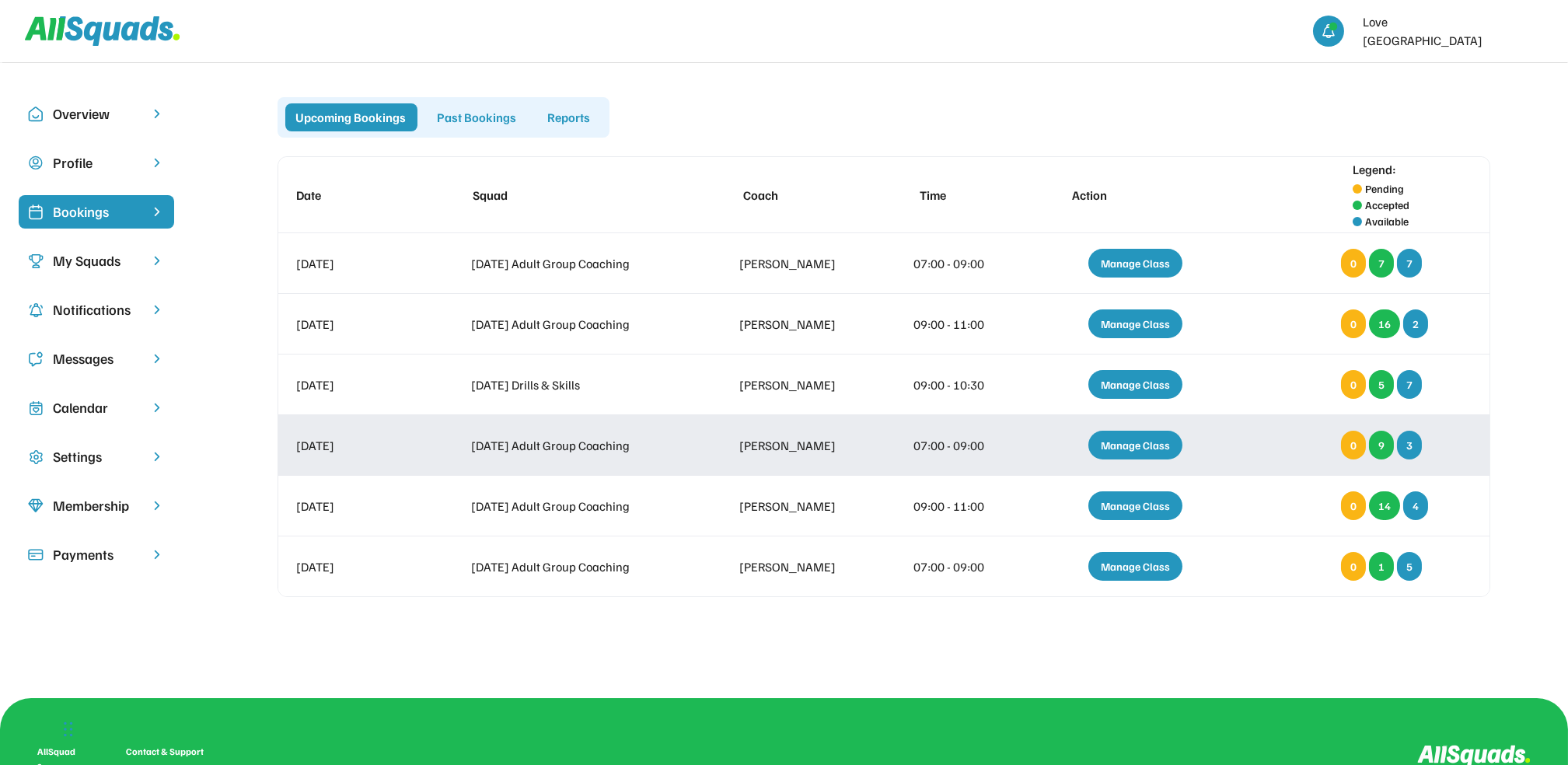
click at [1129, 444] on div "Manage Class" at bounding box center [1135, 445] width 94 height 29
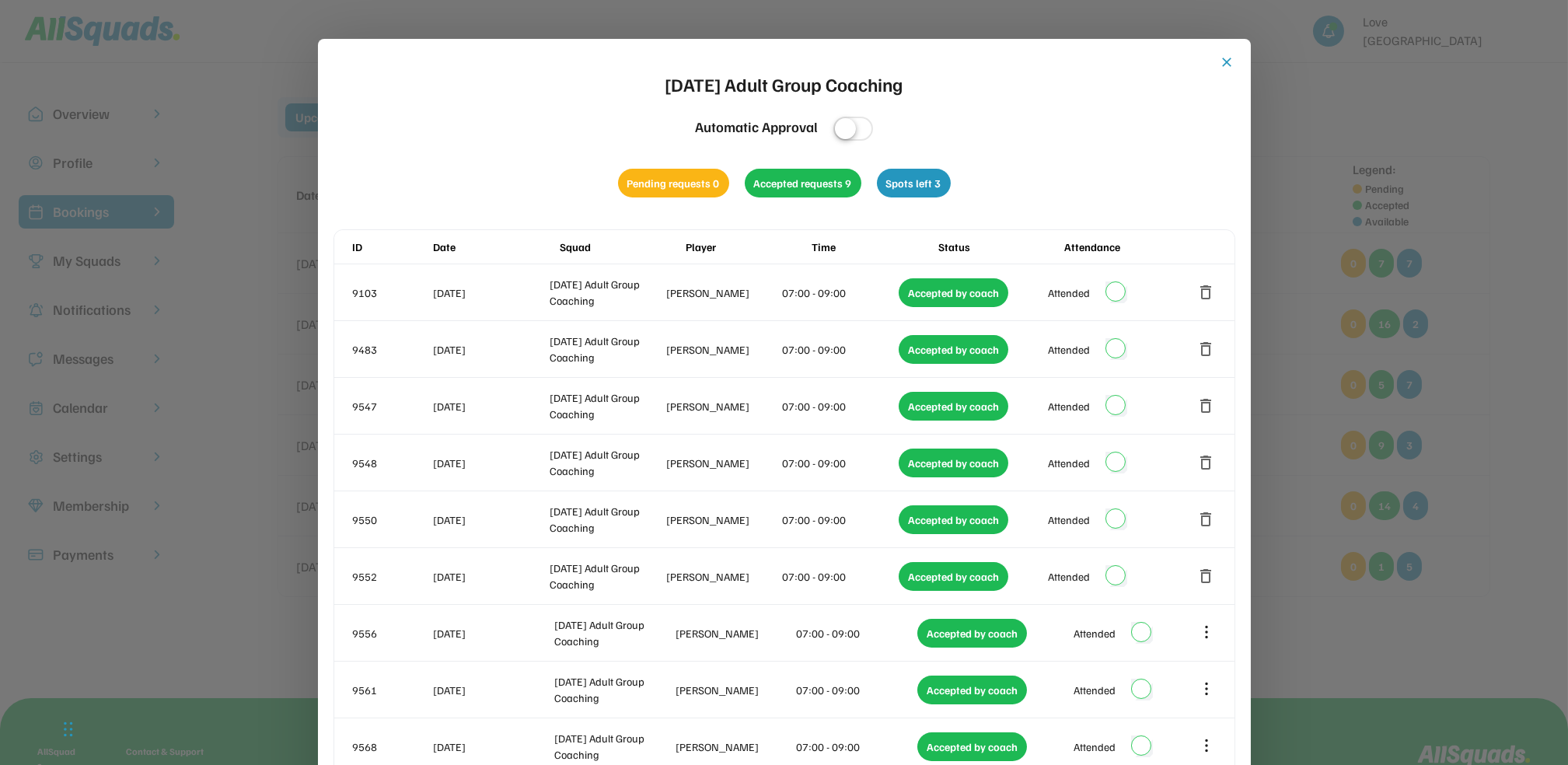
click at [1221, 65] on button "close" at bounding box center [1228, 62] width 16 height 16
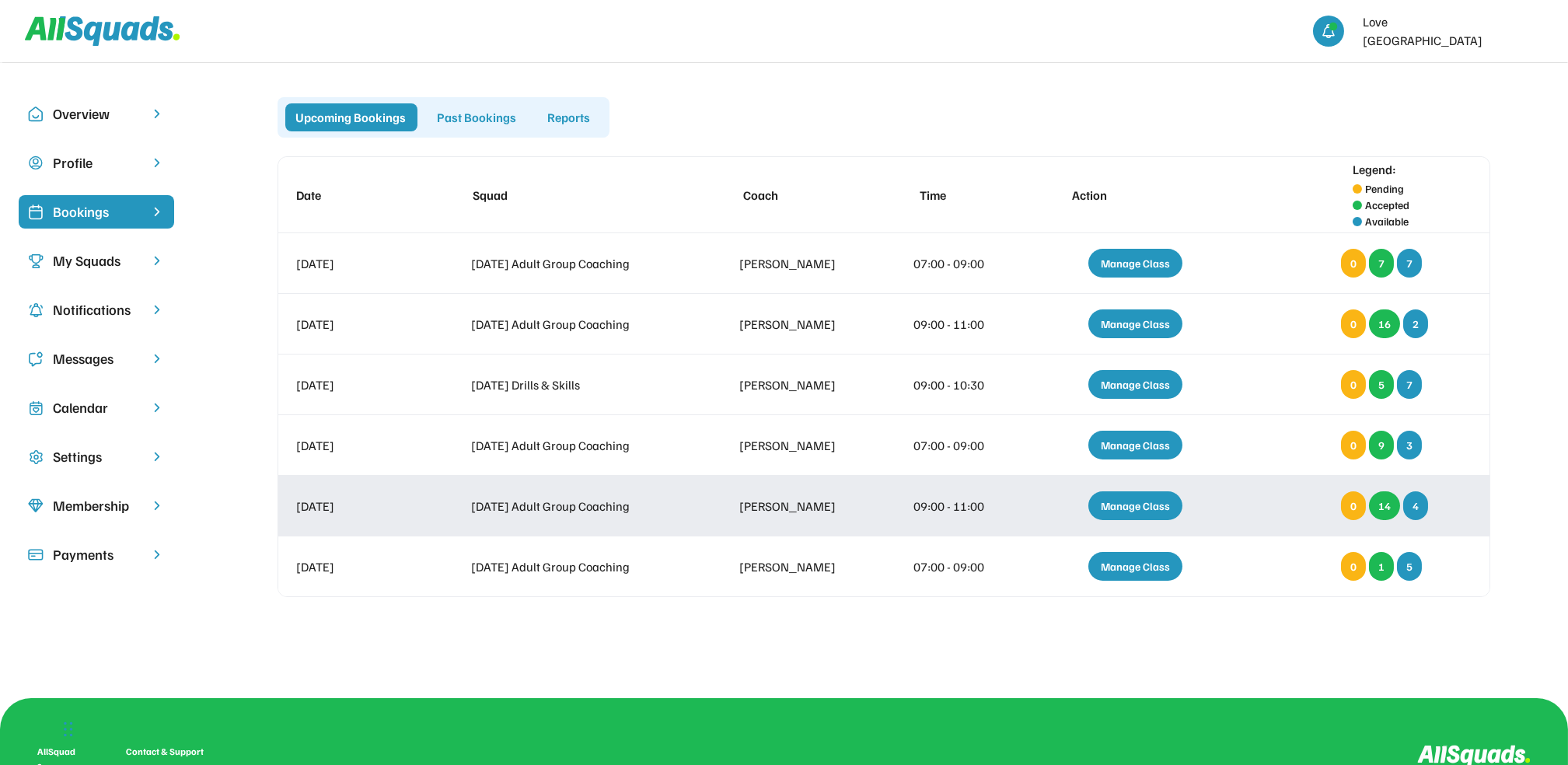
click at [1136, 508] on div "Manage Class" at bounding box center [1135, 506] width 94 height 29
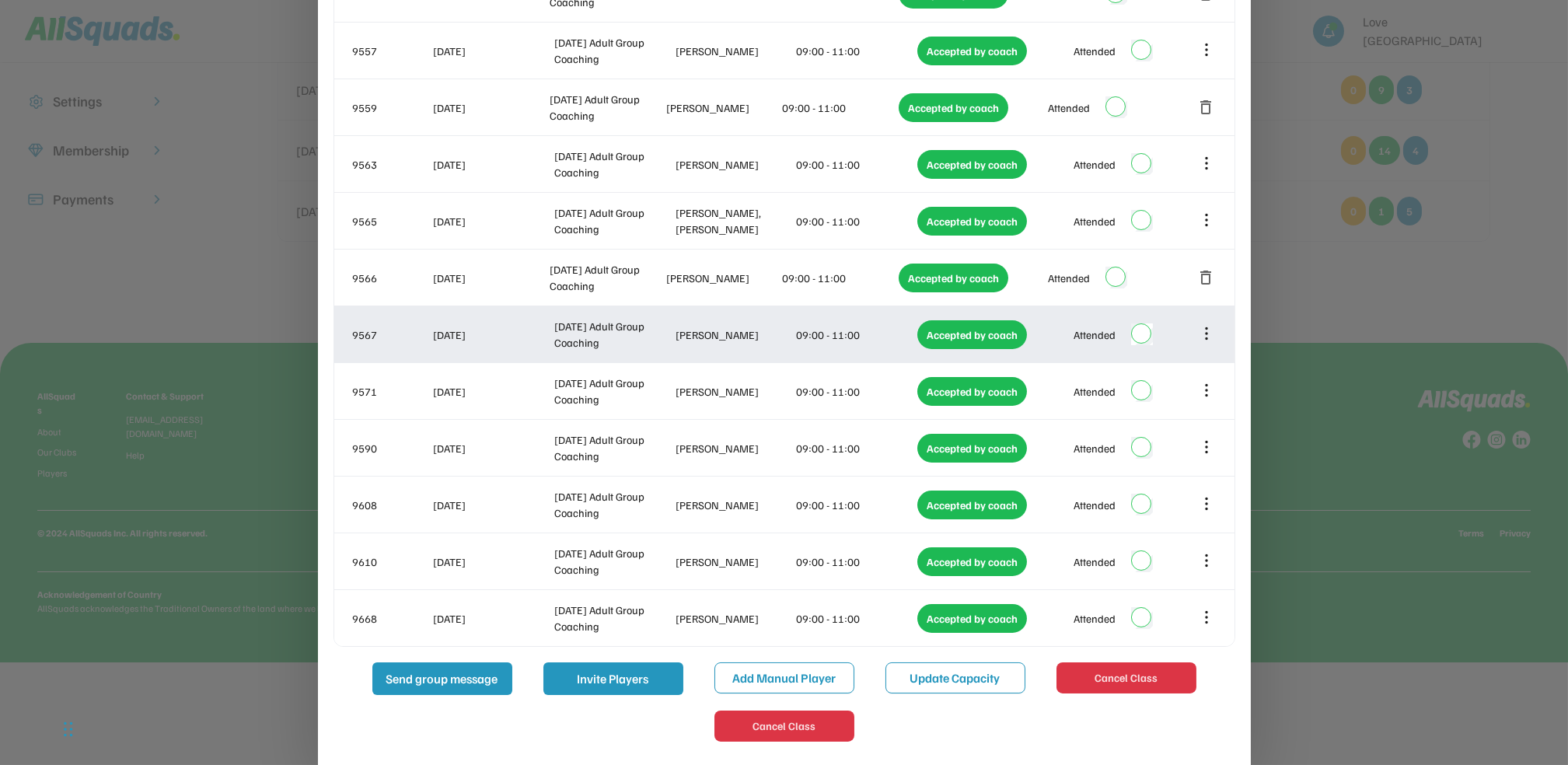
scroll to position [363, 0]
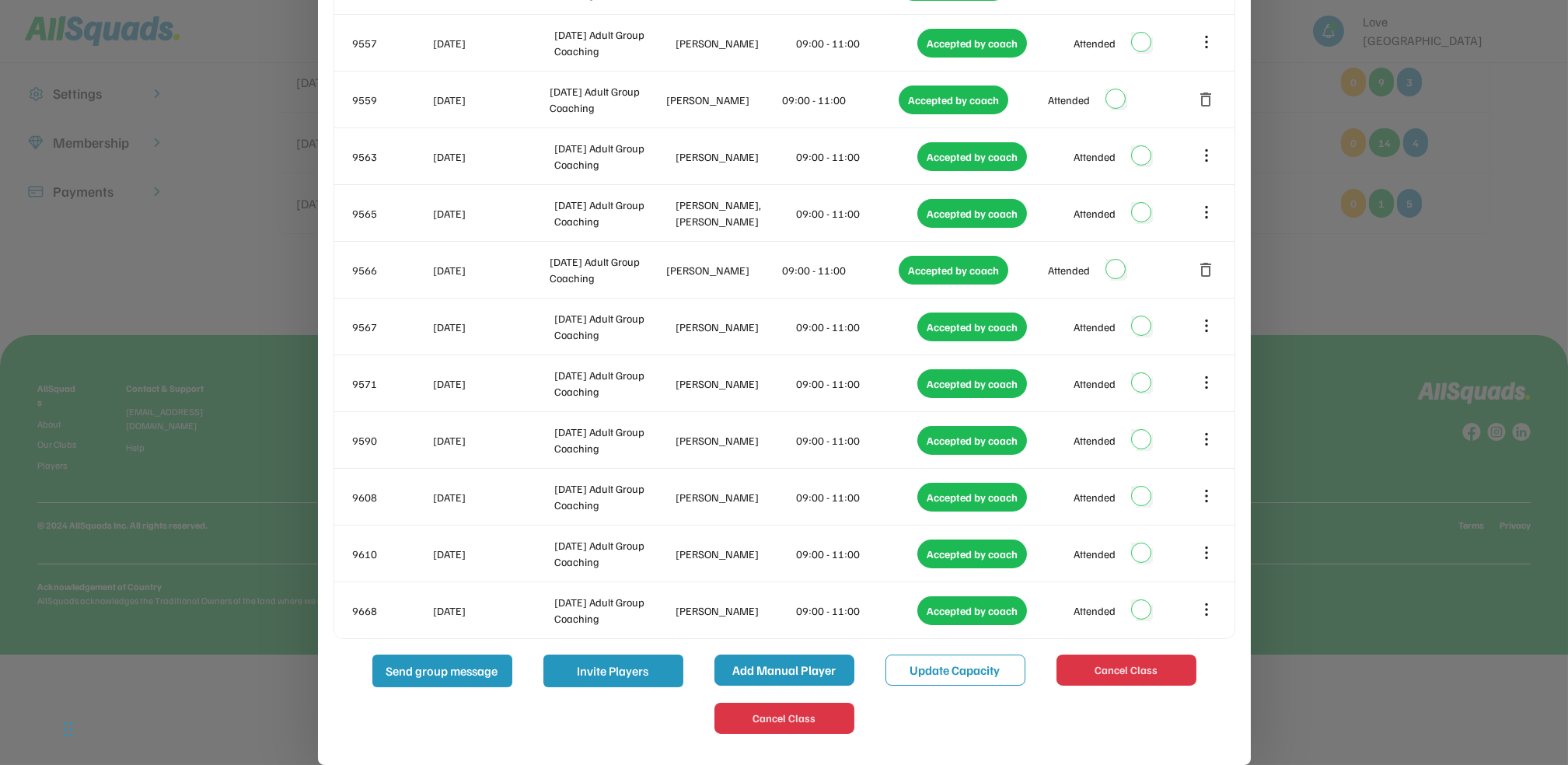
click at [823, 672] on button "Add Manual Player" at bounding box center [784, 669] width 140 height 31
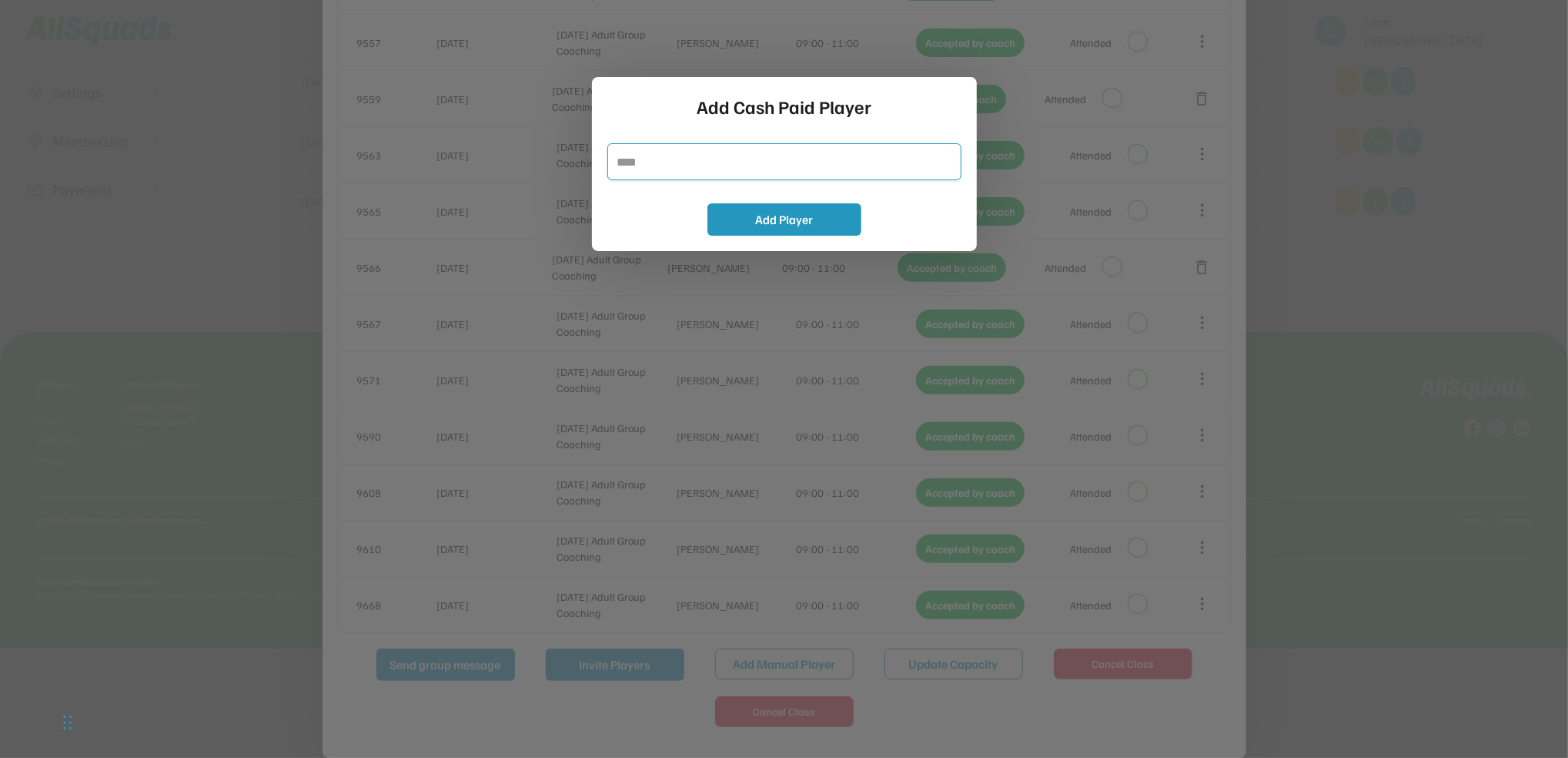
click at [646, 171] on input "input" at bounding box center [785, 161] width 354 height 37
type input "**********"
click at [840, 213] on button "Add Player" at bounding box center [784, 219] width 154 height 32
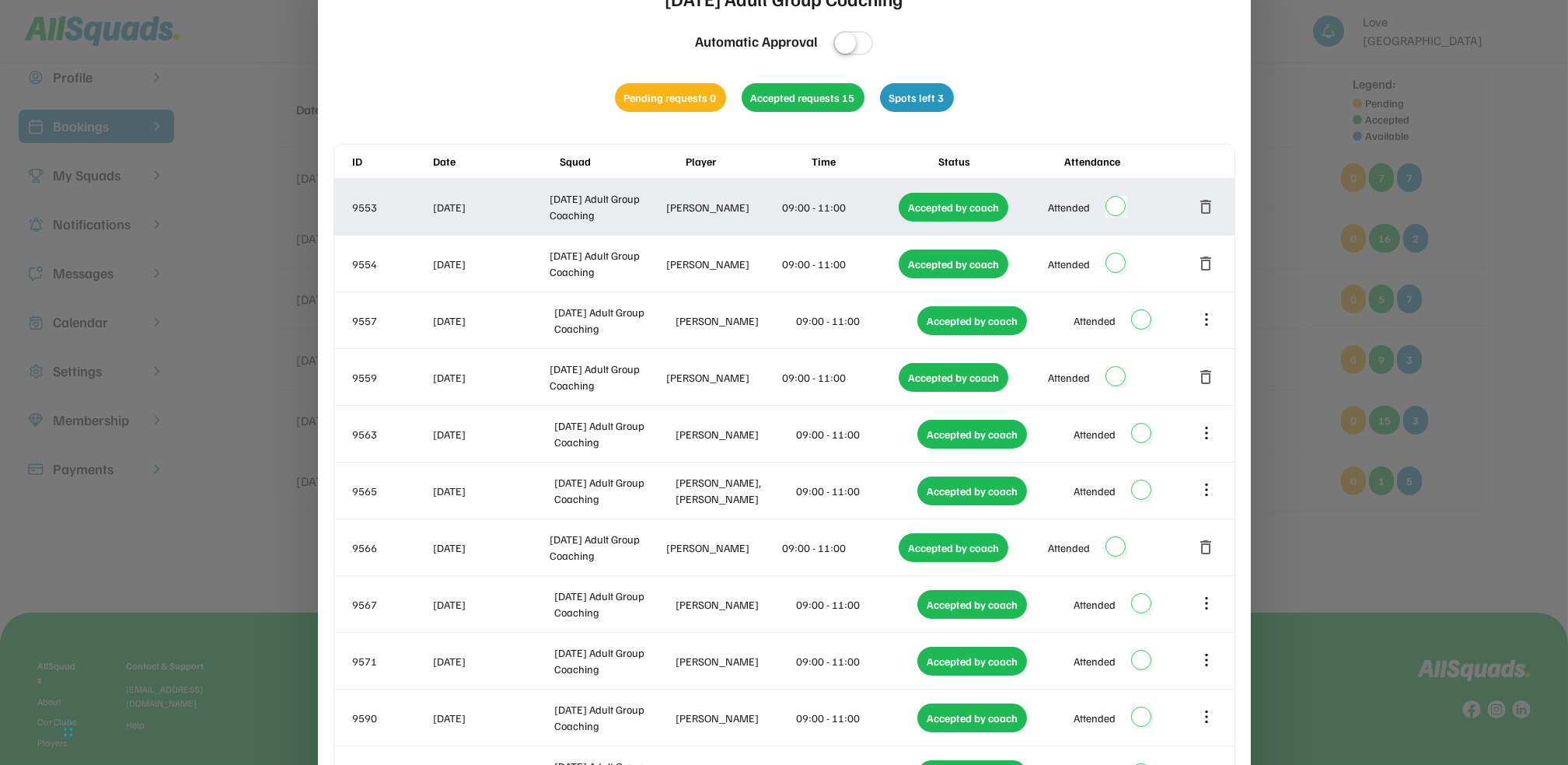
scroll to position [0, 0]
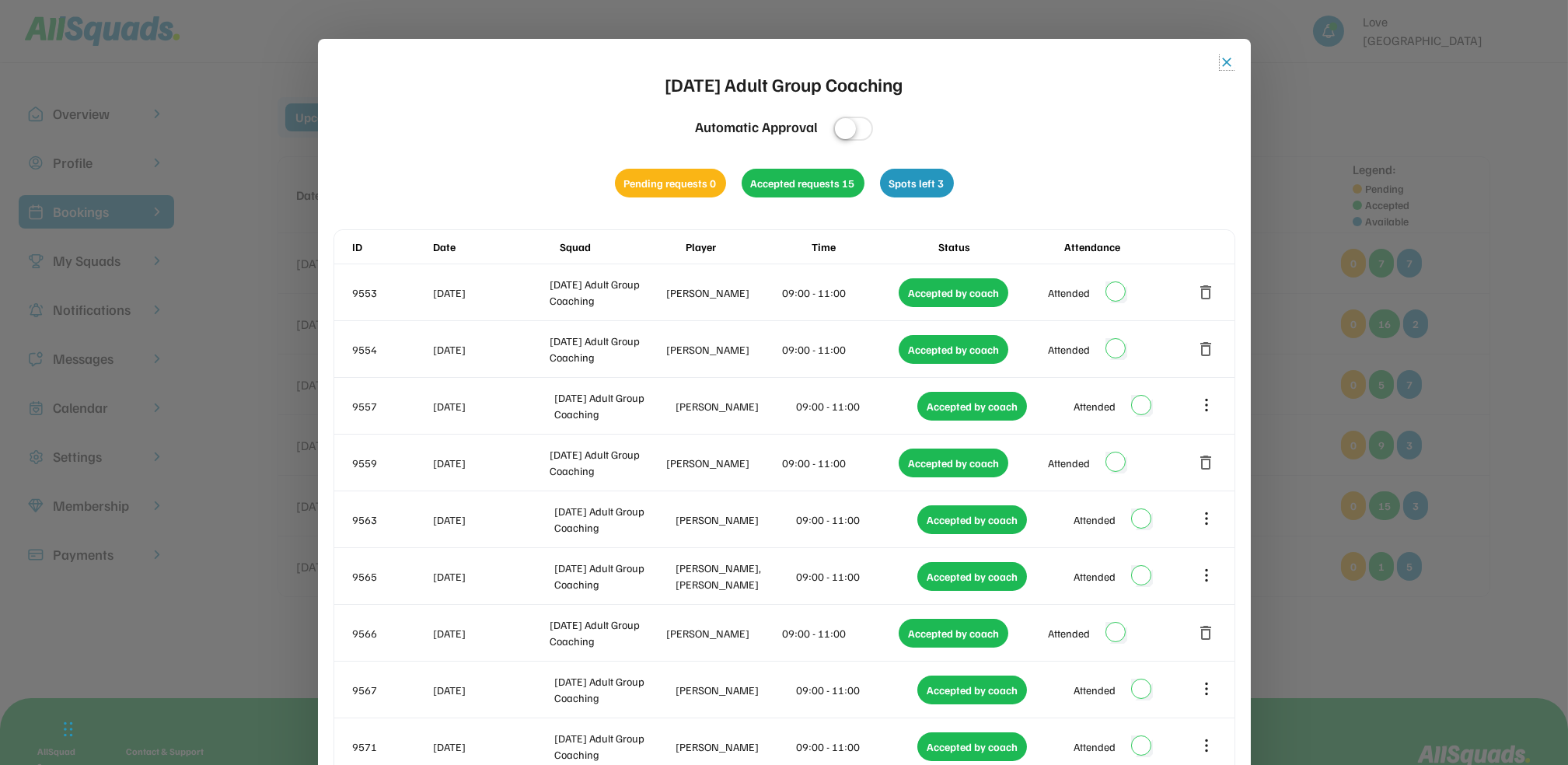
click at [1224, 65] on button "close" at bounding box center [1228, 62] width 16 height 16
